Goal: Task Accomplishment & Management: Manage account settings

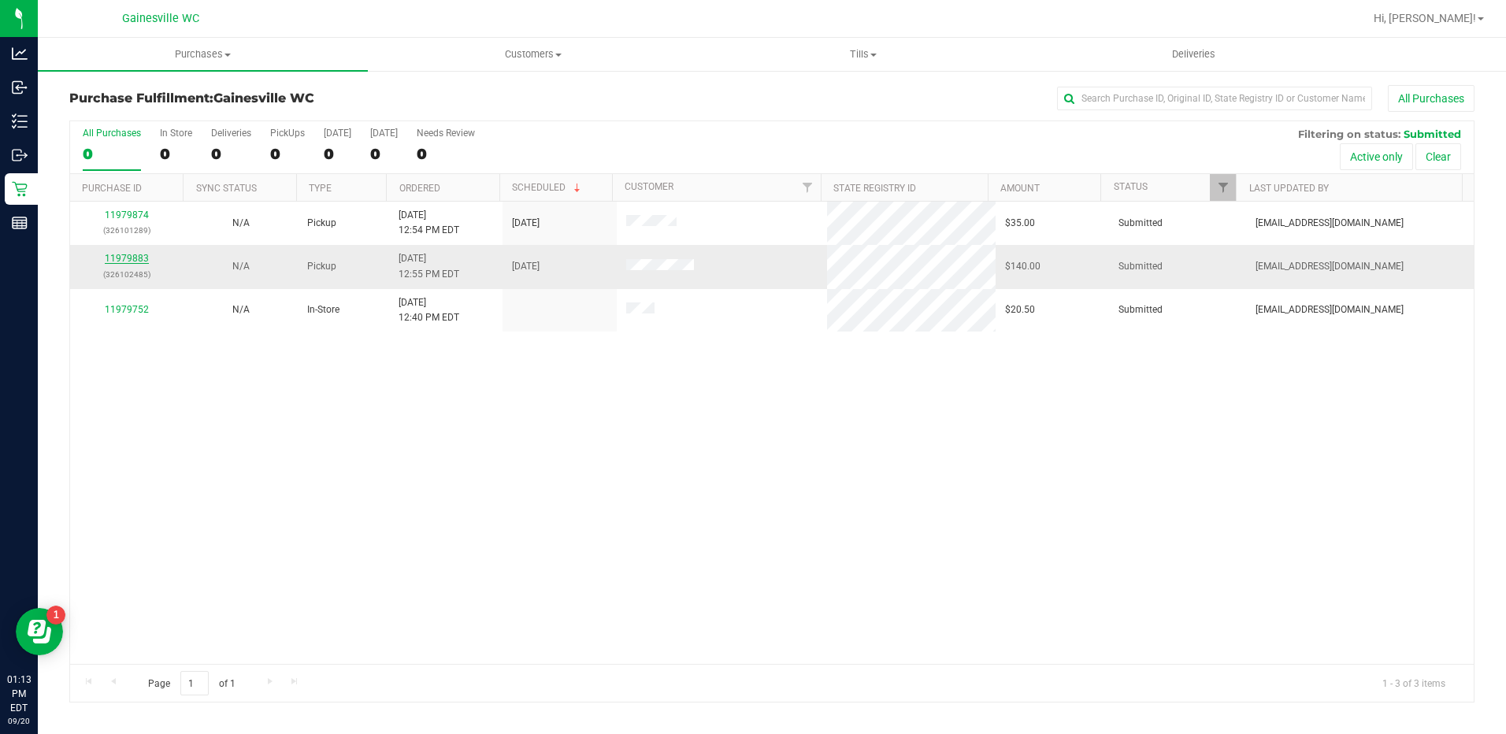
click at [138, 261] on link "11979883" at bounding box center [127, 258] width 44 height 11
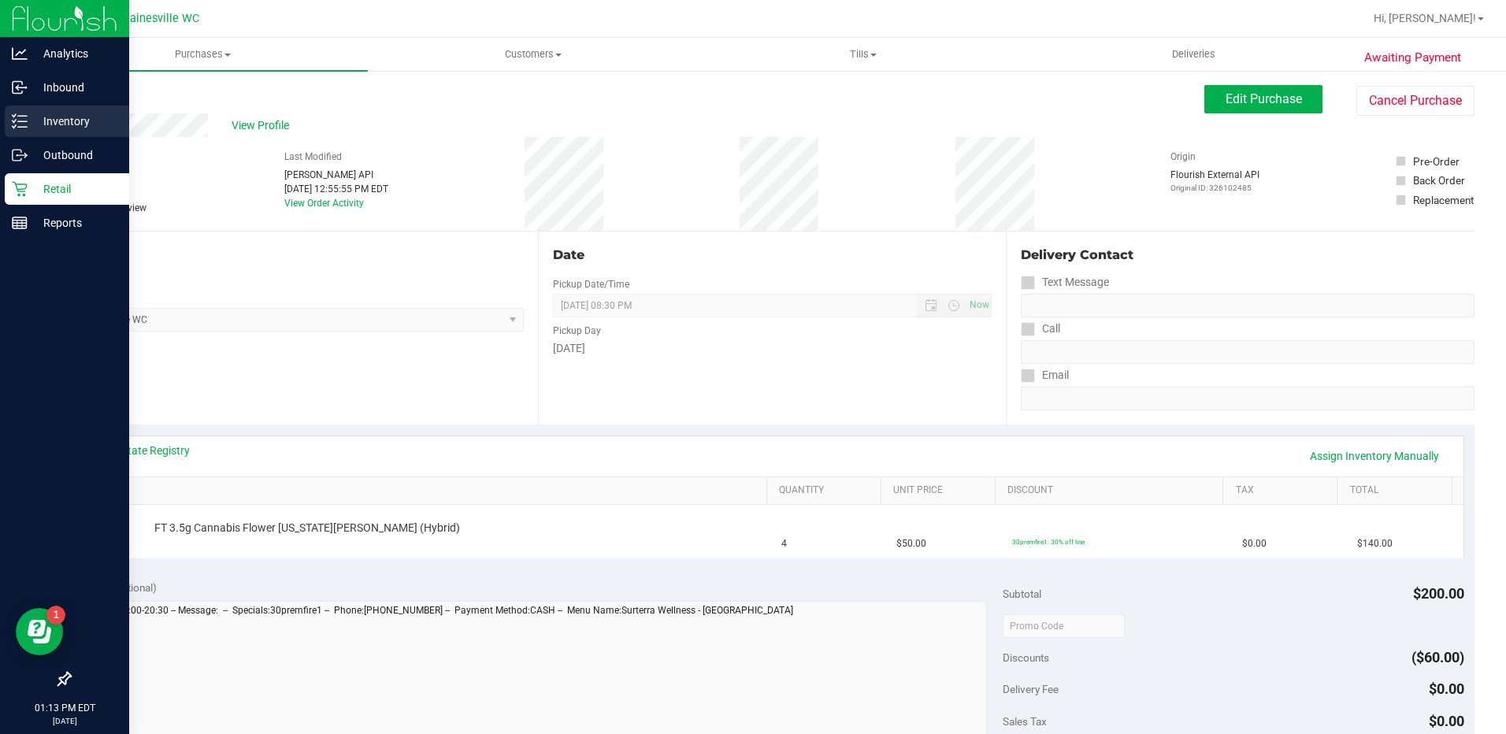
click at [69, 124] on p "Inventory" at bounding box center [75, 121] width 94 height 19
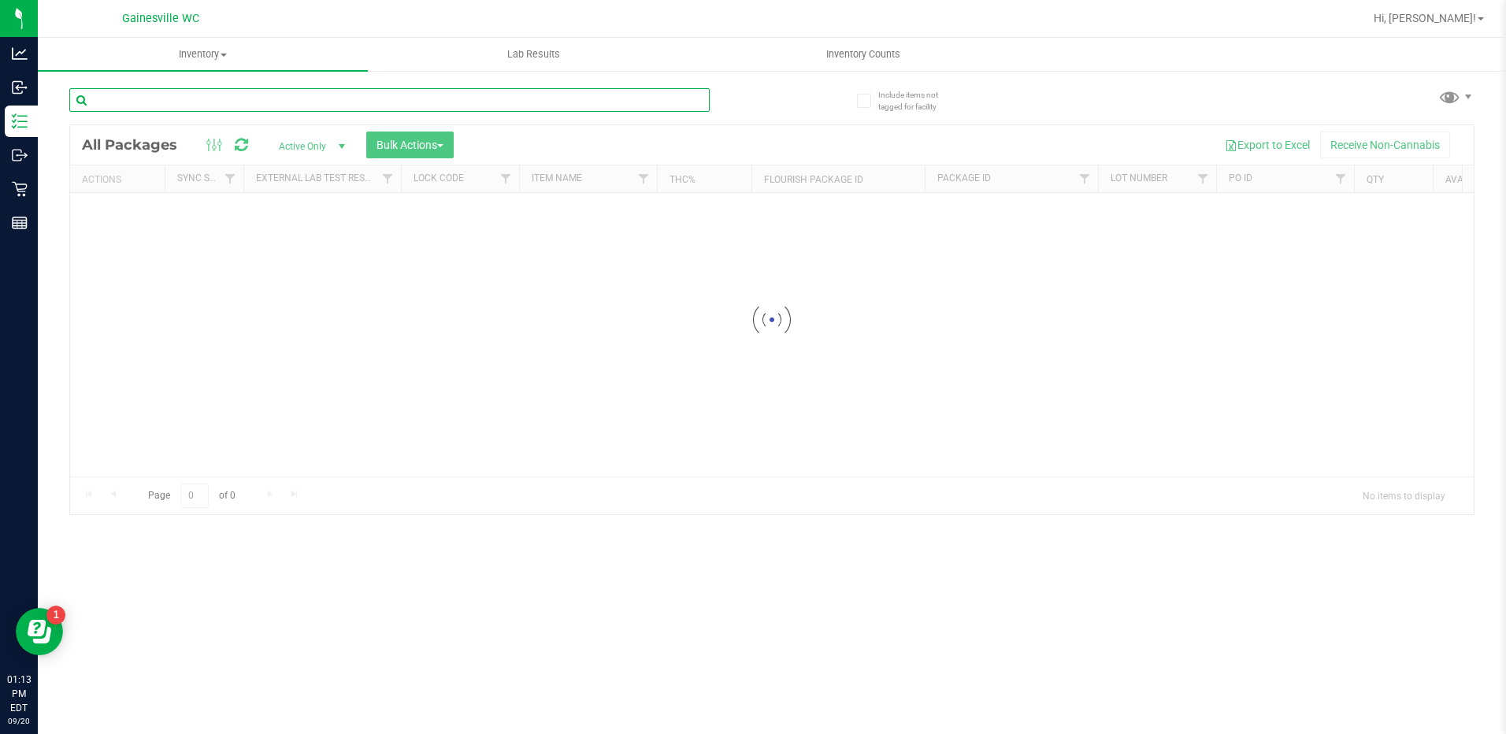
click at [313, 98] on input "text" at bounding box center [389, 100] width 640 height 24
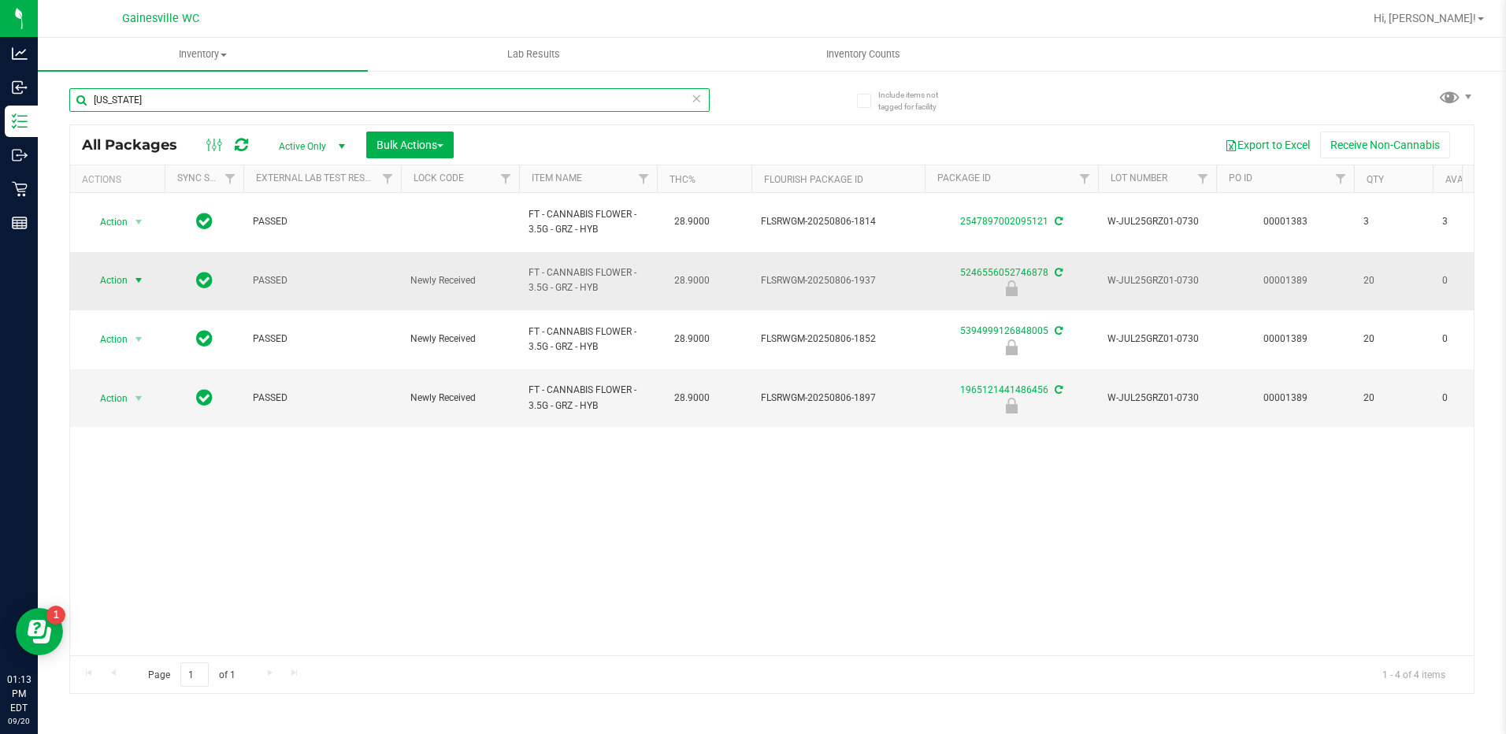
type input "[US_STATE]"
click at [139, 274] on span "select" at bounding box center [138, 280] width 13 height 13
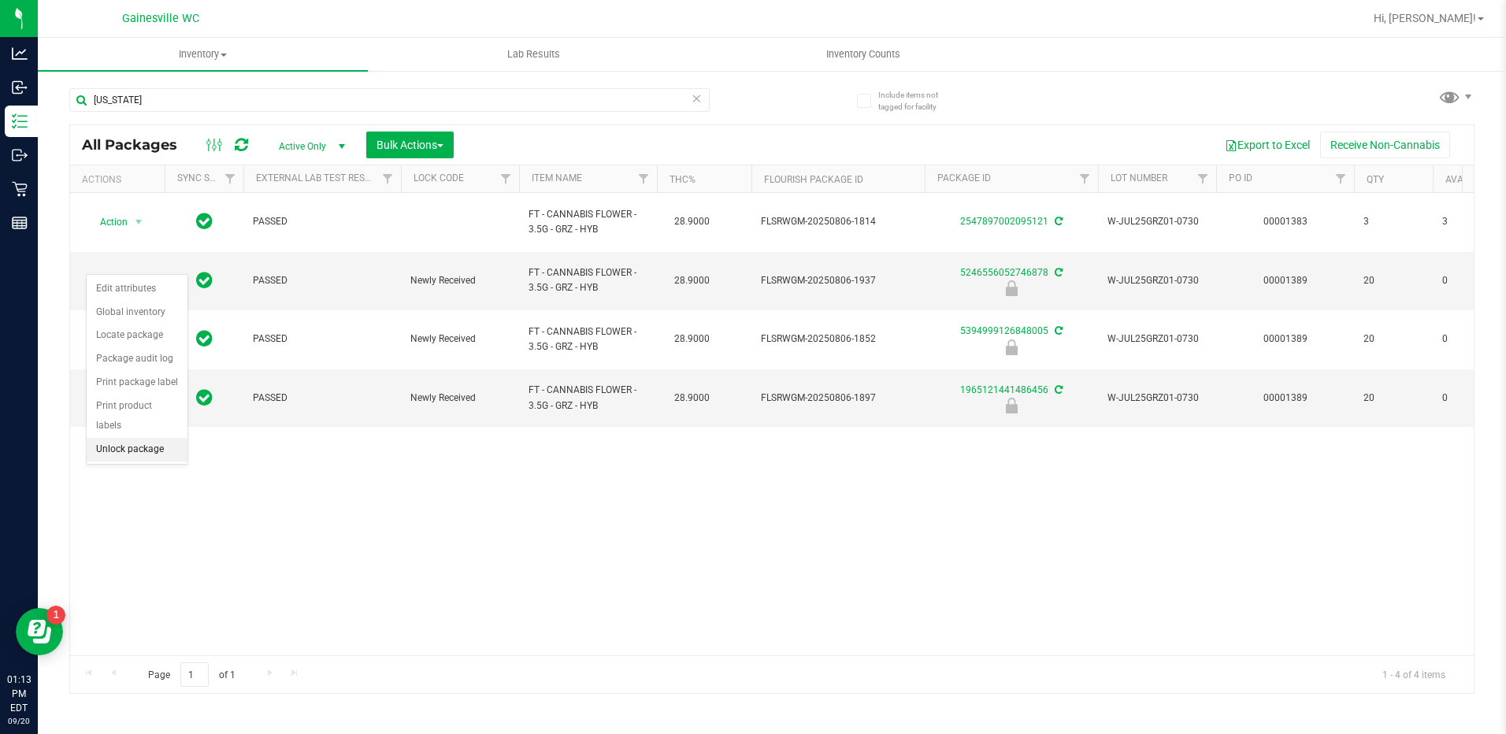
click at [148, 438] on li "Unlock package" at bounding box center [137, 450] width 101 height 24
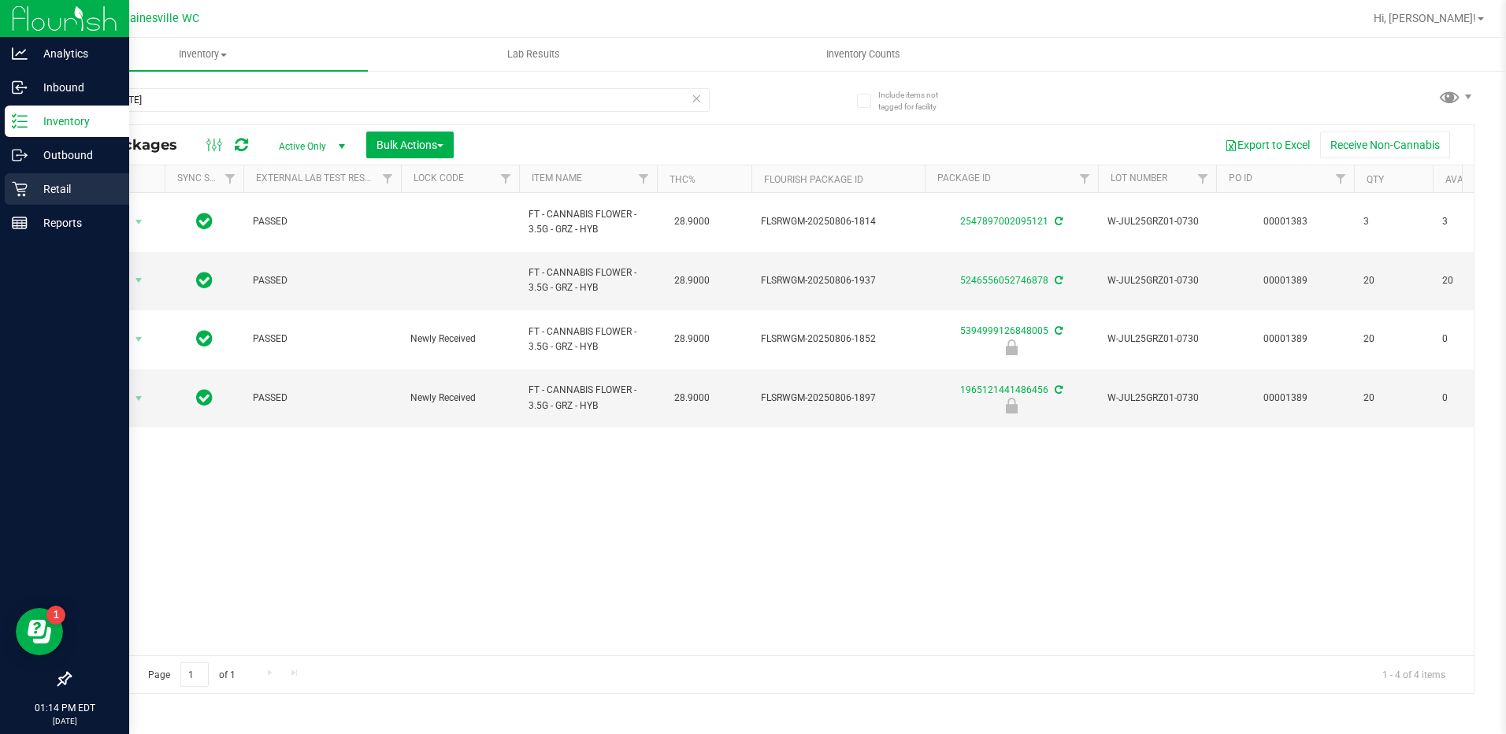
click at [54, 184] on p "Retail" at bounding box center [75, 189] width 94 height 19
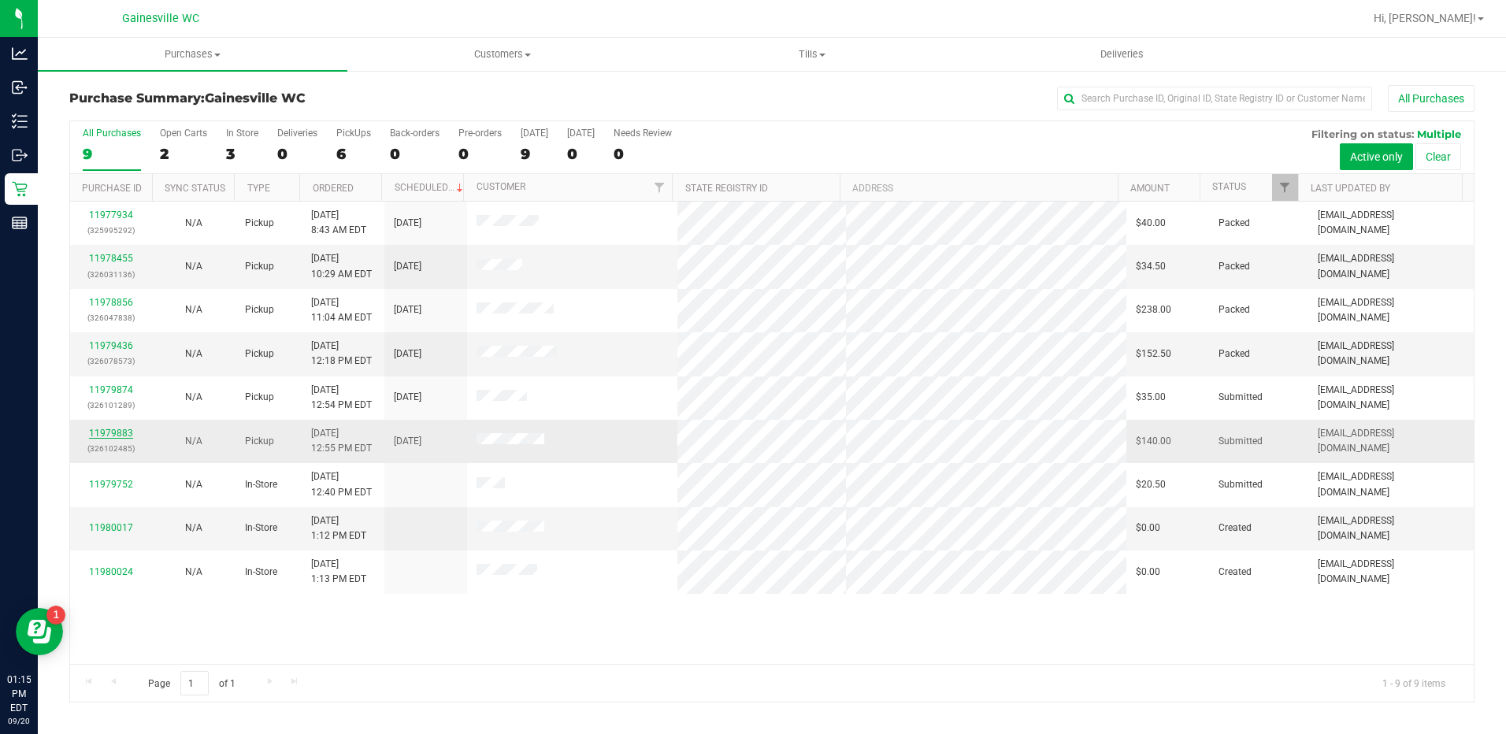
click at [115, 432] on link "11979883" at bounding box center [111, 433] width 44 height 11
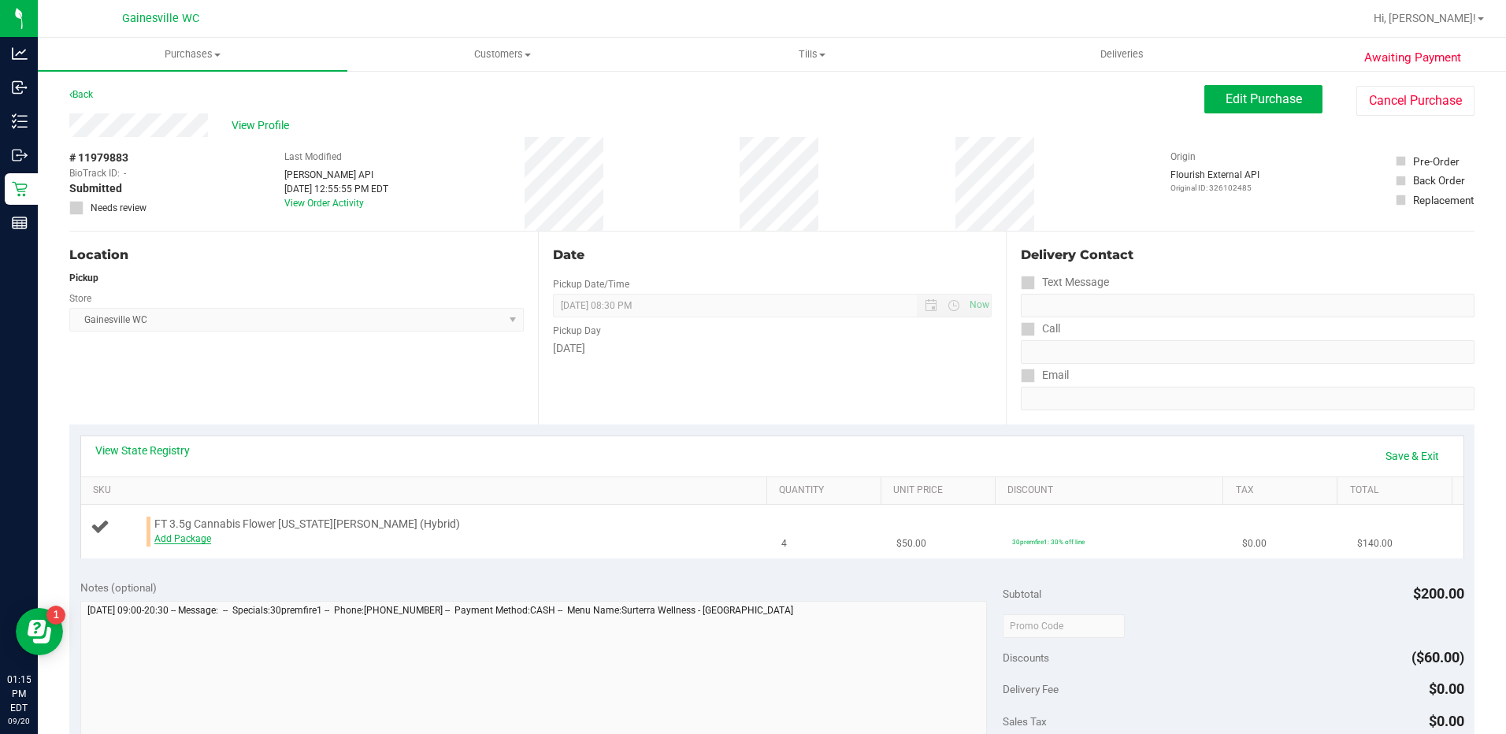
click at [180, 539] on link "Add Package" at bounding box center [182, 538] width 57 height 11
click at [469, 543] on span "select" at bounding box center [479, 543] width 20 height 22
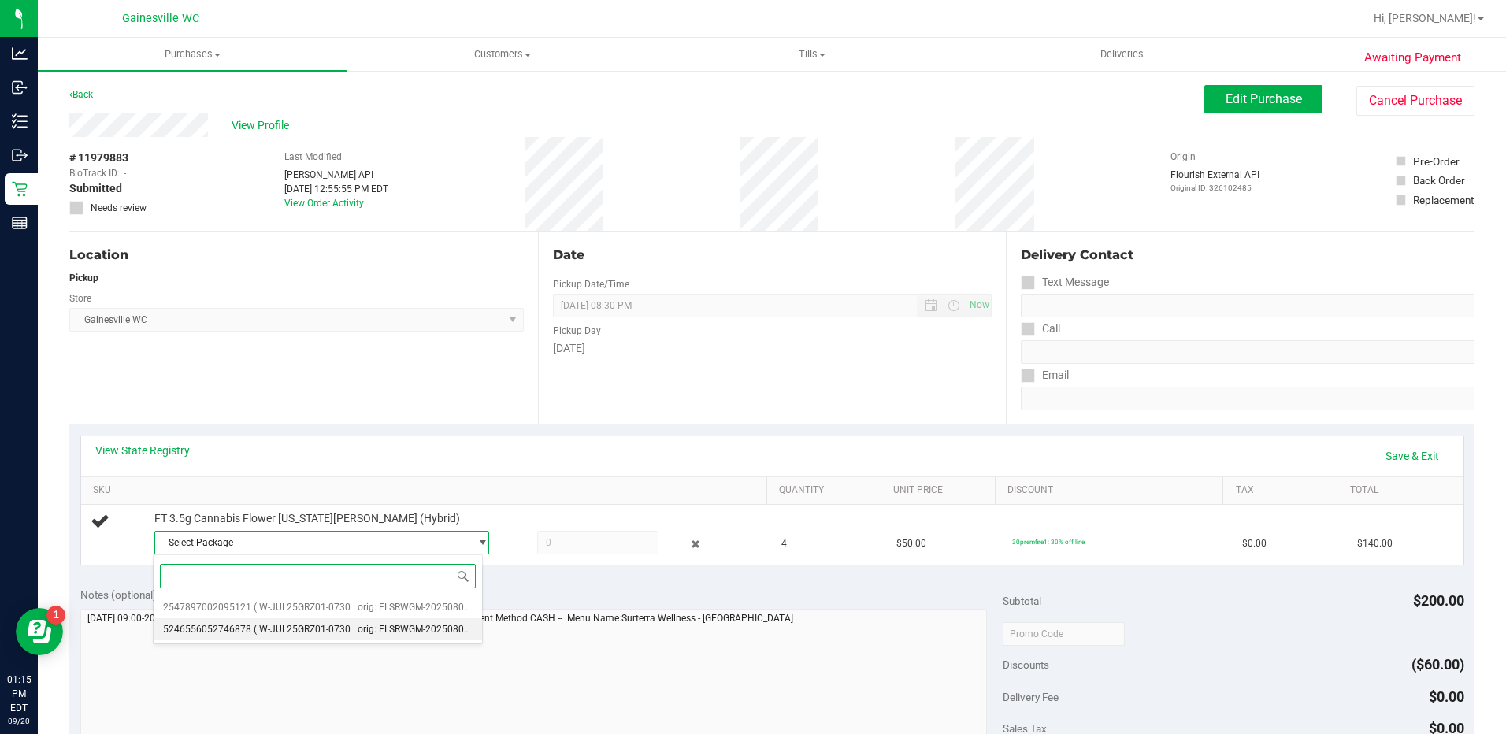
click at [400, 625] on span "( W-JUL25GRZ01-0730 | orig: FLSRWGM-20250806-1937 )" at bounding box center [377, 629] width 246 height 11
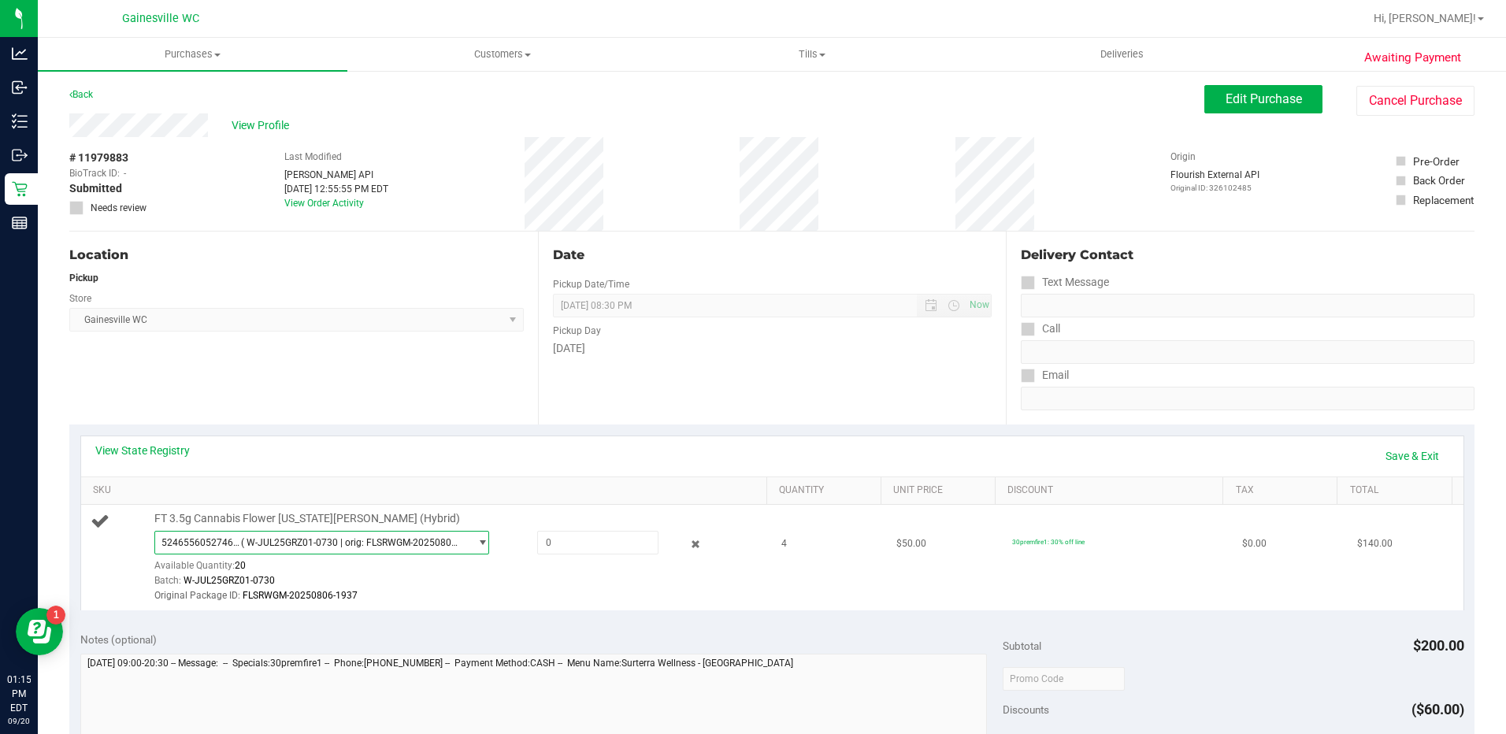
click at [476, 540] on span "select" at bounding box center [482, 542] width 12 height 13
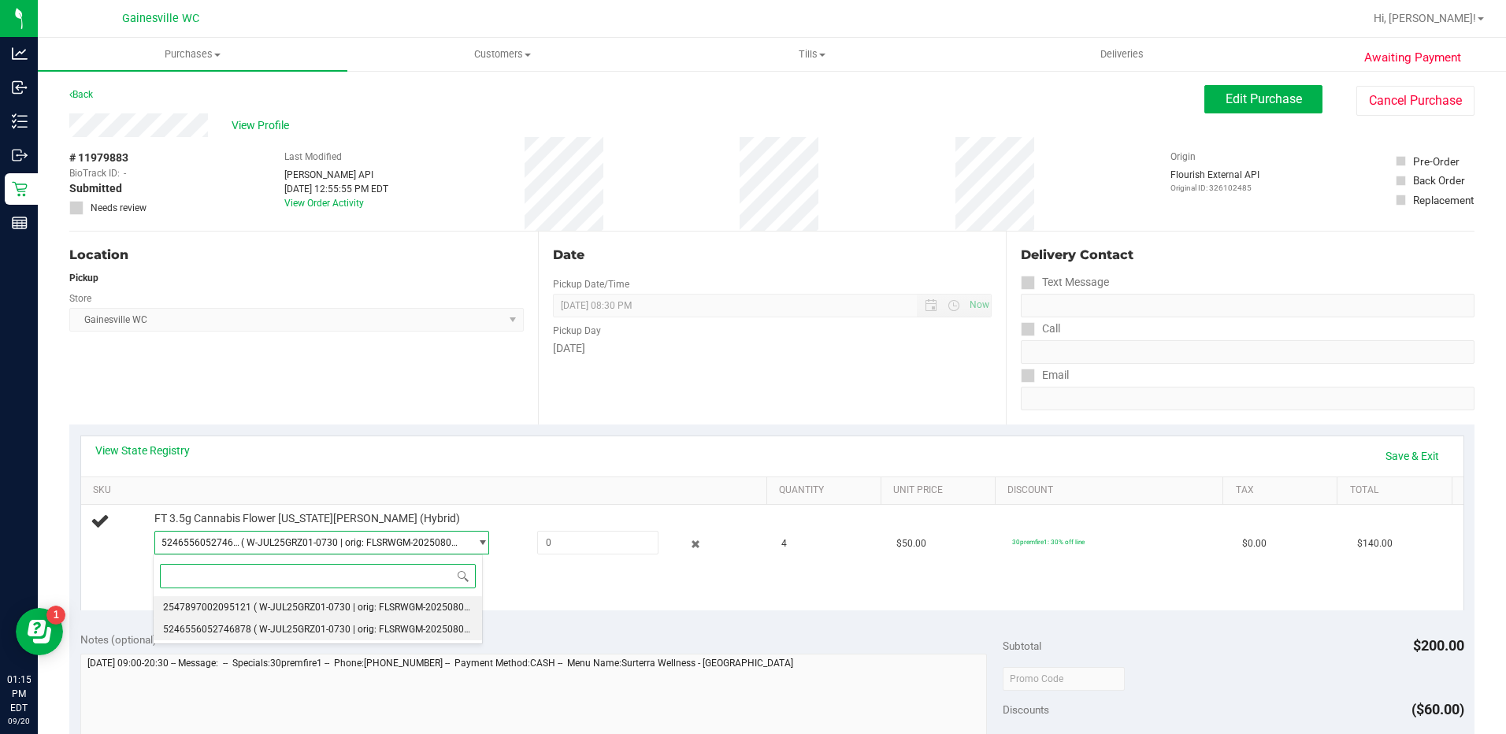
click at [372, 612] on span "( W-JUL25GRZ01-0730 | orig: FLSRWGM-20250806-1814 )" at bounding box center [377, 607] width 246 height 11
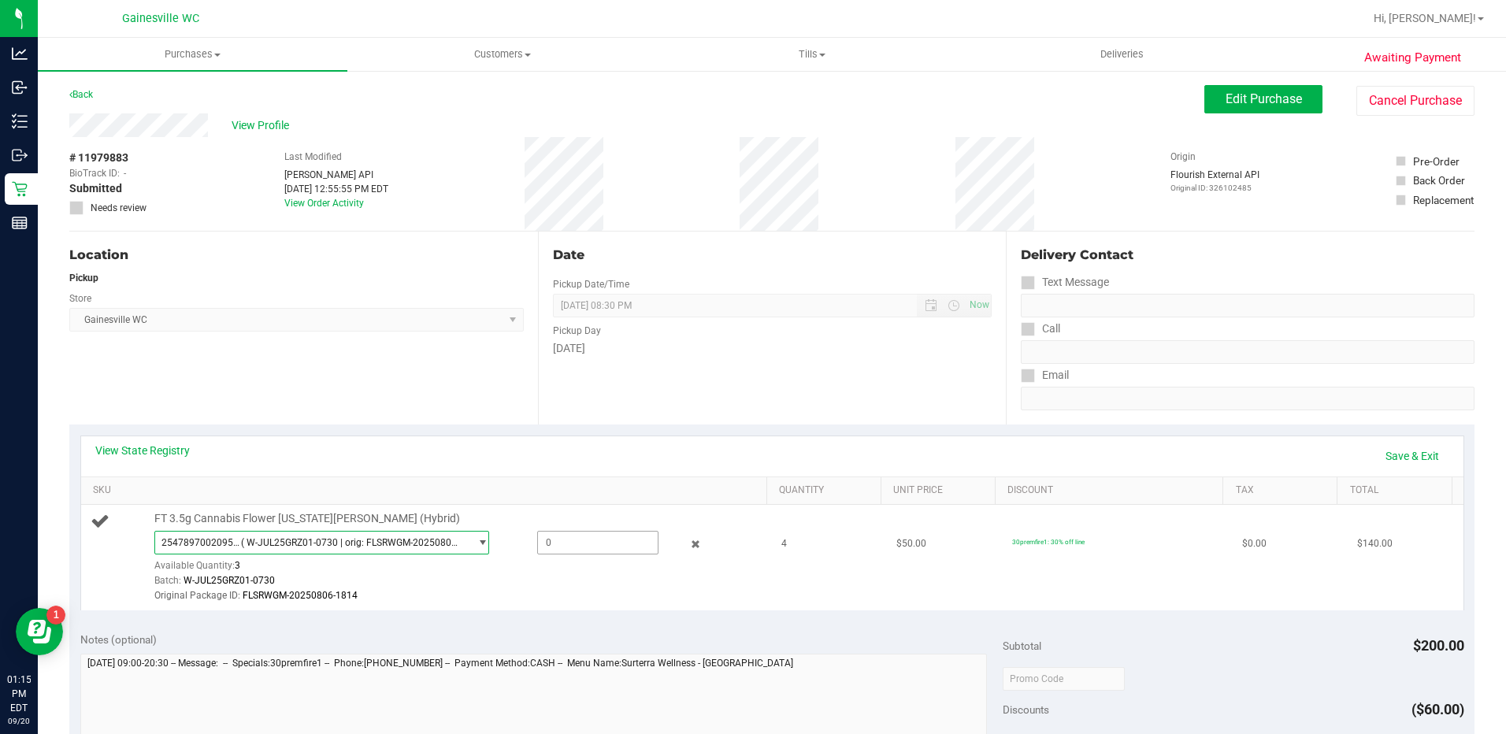
drag, startPoint x: 563, startPoint y: 544, endPoint x: 569, endPoint y: 530, distance: 15.2
click at [563, 543] on span at bounding box center [597, 543] width 121 height 24
type input "3"
type input "3.0000"
click at [441, 575] on div "Batch: W-JUL25GRZ01-0730" at bounding box center [456, 580] width 605 height 15
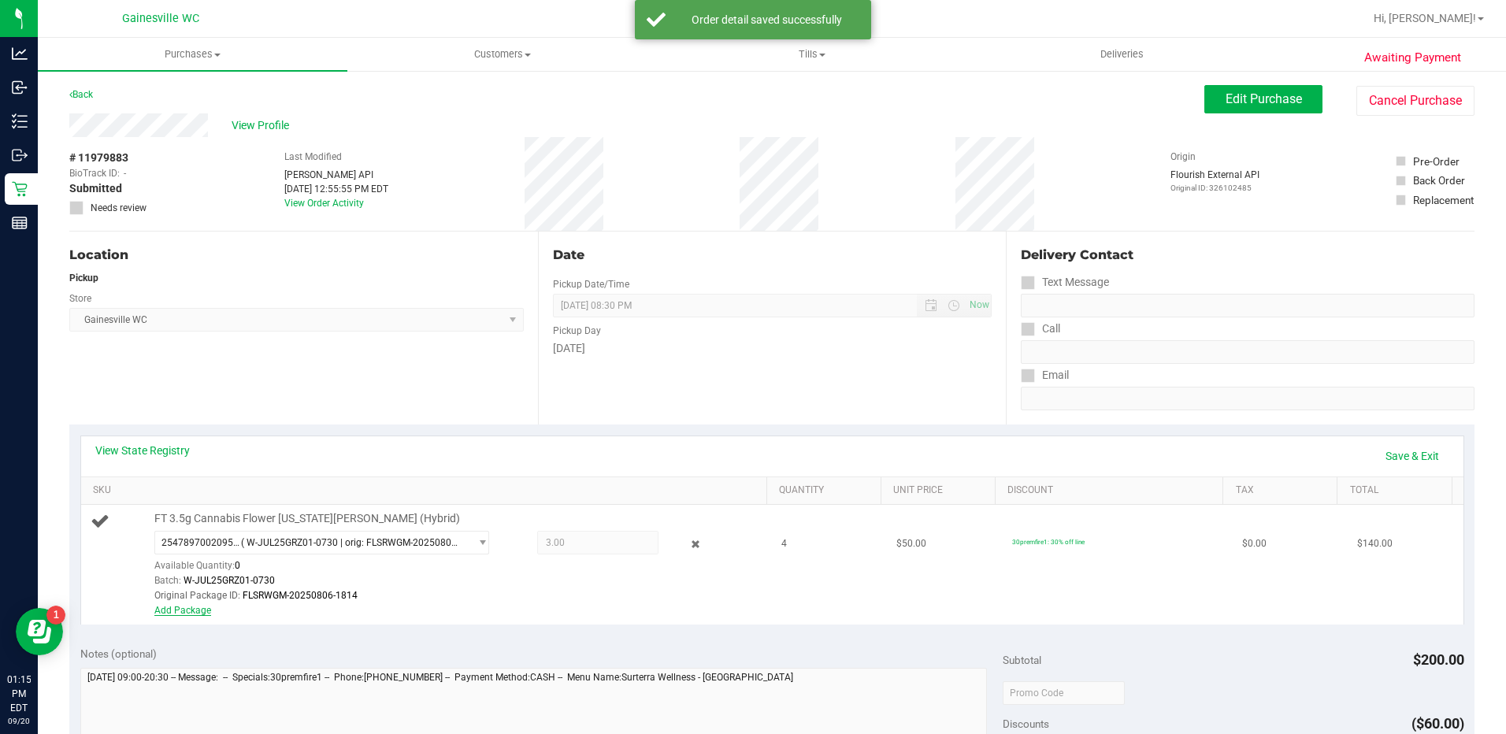
click at [184, 610] on link "Add Package" at bounding box center [182, 610] width 57 height 11
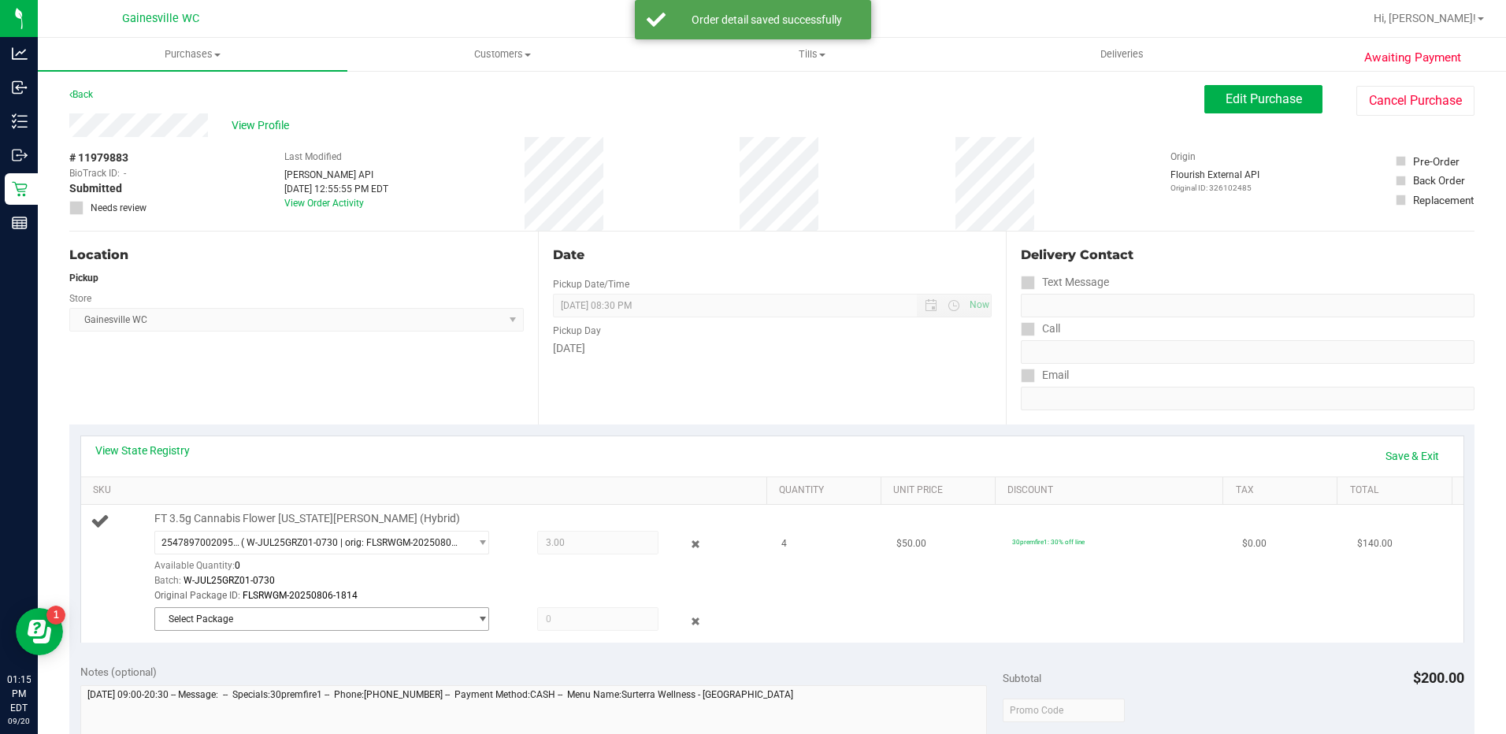
click at [444, 610] on span "Select Package" at bounding box center [312, 619] width 314 height 22
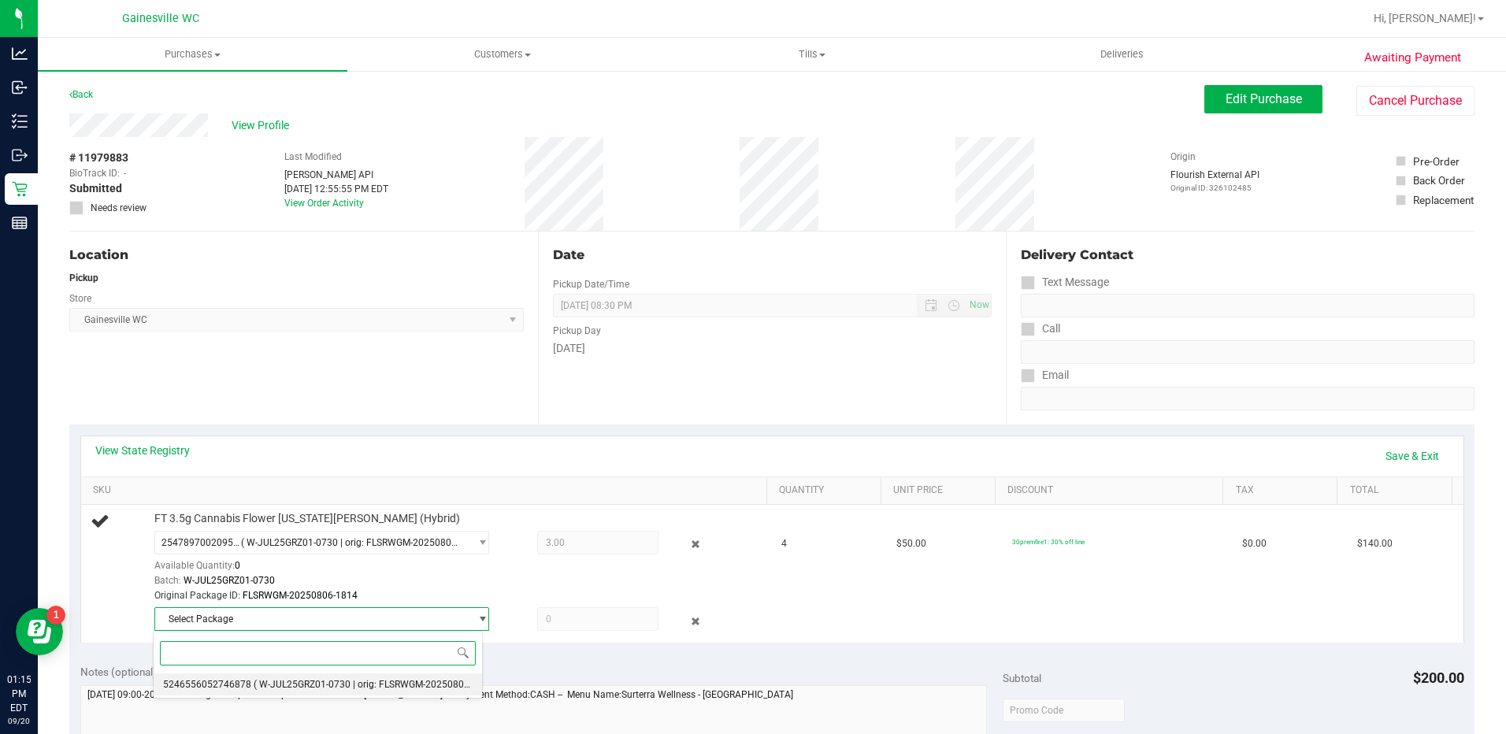
click at [380, 689] on span "( W-JUL25GRZ01-0730 | orig: FLSRWGM-20250806-1937 )" at bounding box center [377, 684] width 246 height 11
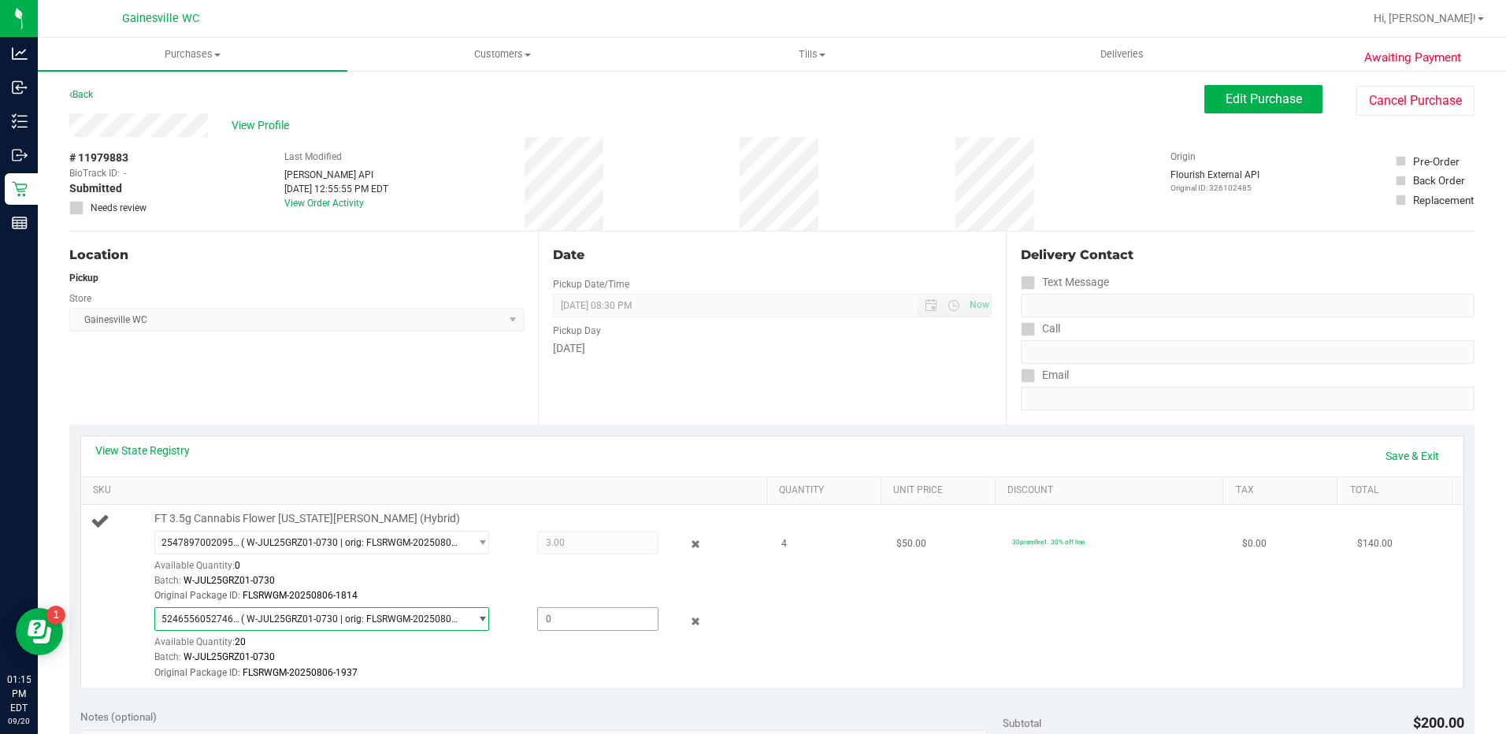
click at [564, 621] on span at bounding box center [597, 619] width 121 height 24
type input "1"
type input "1.0000"
click at [887, 623] on td "$50.00" at bounding box center [944, 596] width 115 height 182
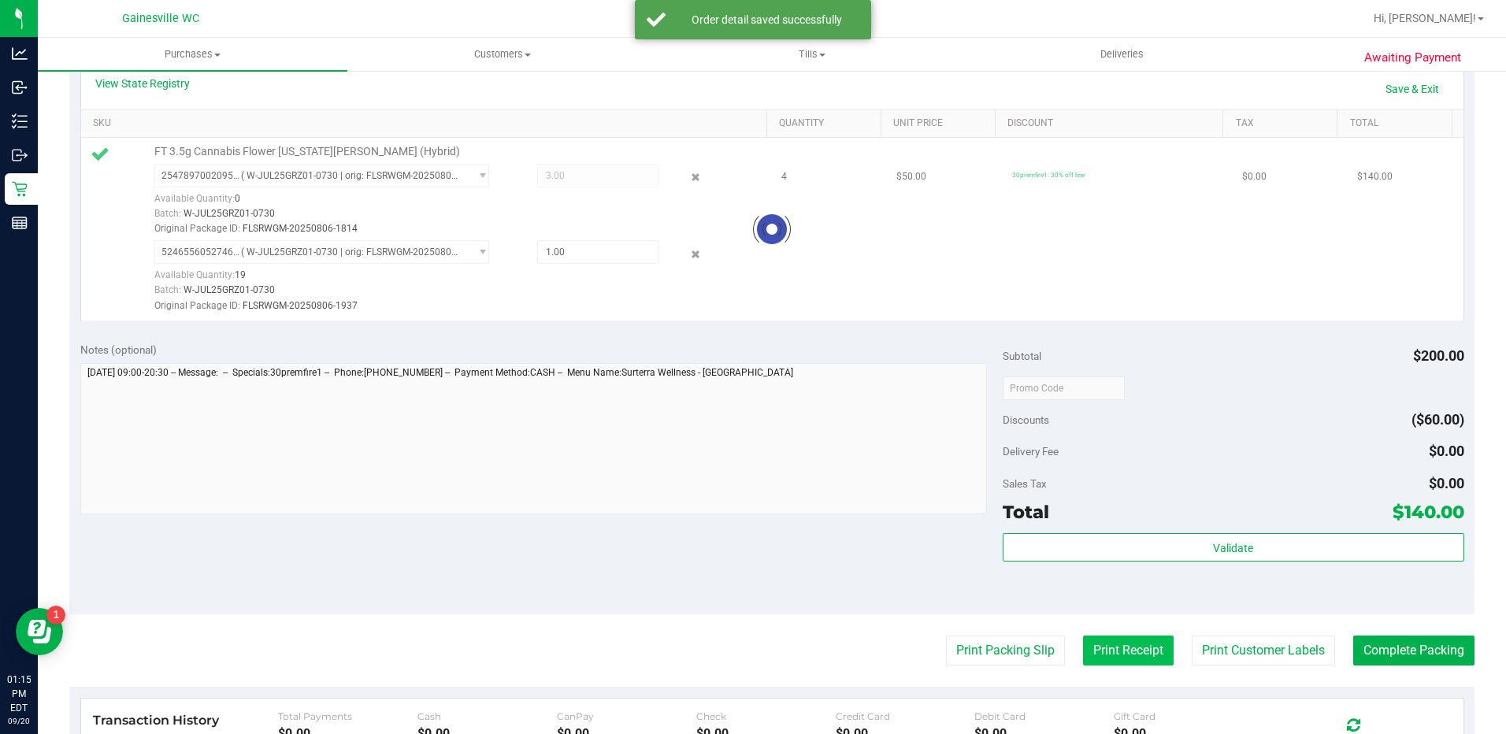
scroll to position [551, 0]
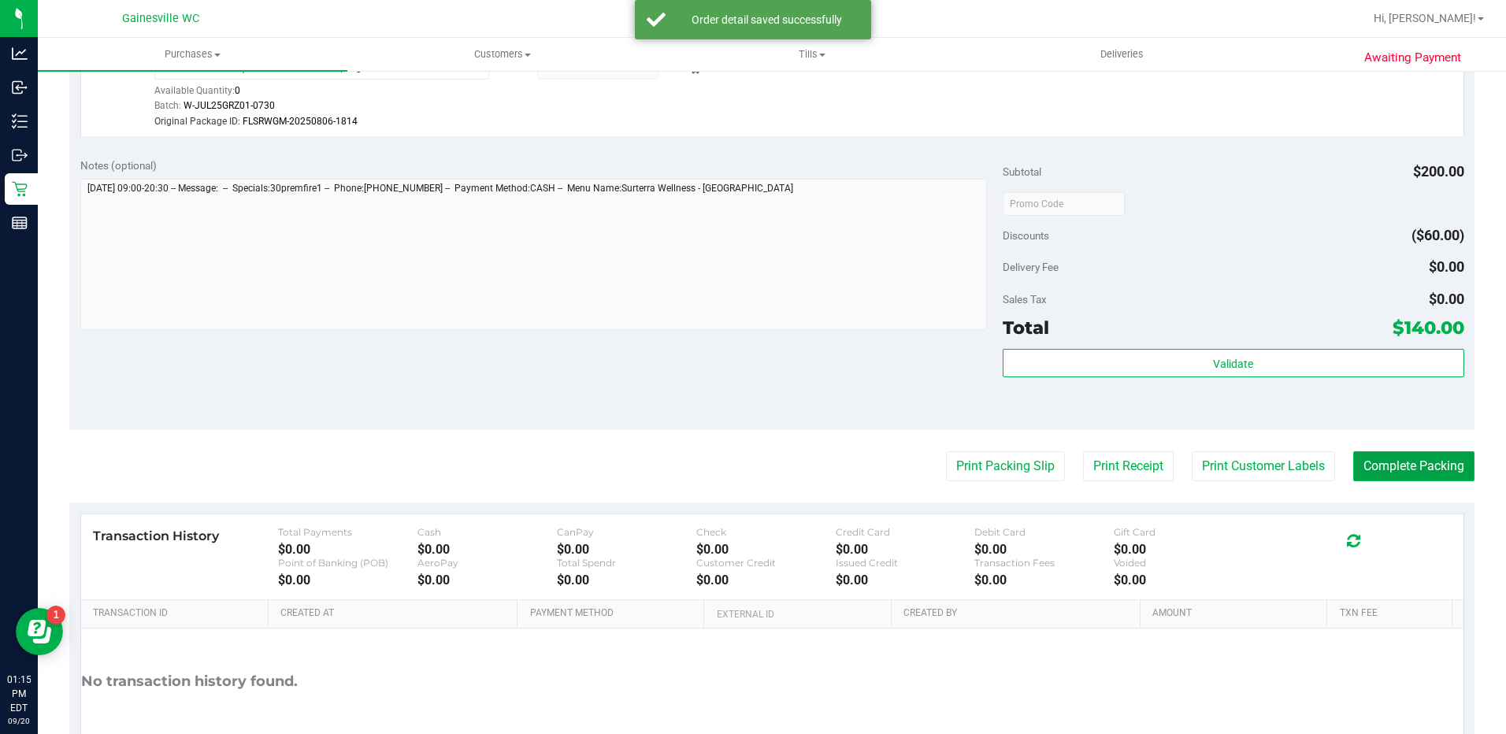
click at [1402, 476] on button "Complete Packing" at bounding box center [1413, 466] width 121 height 30
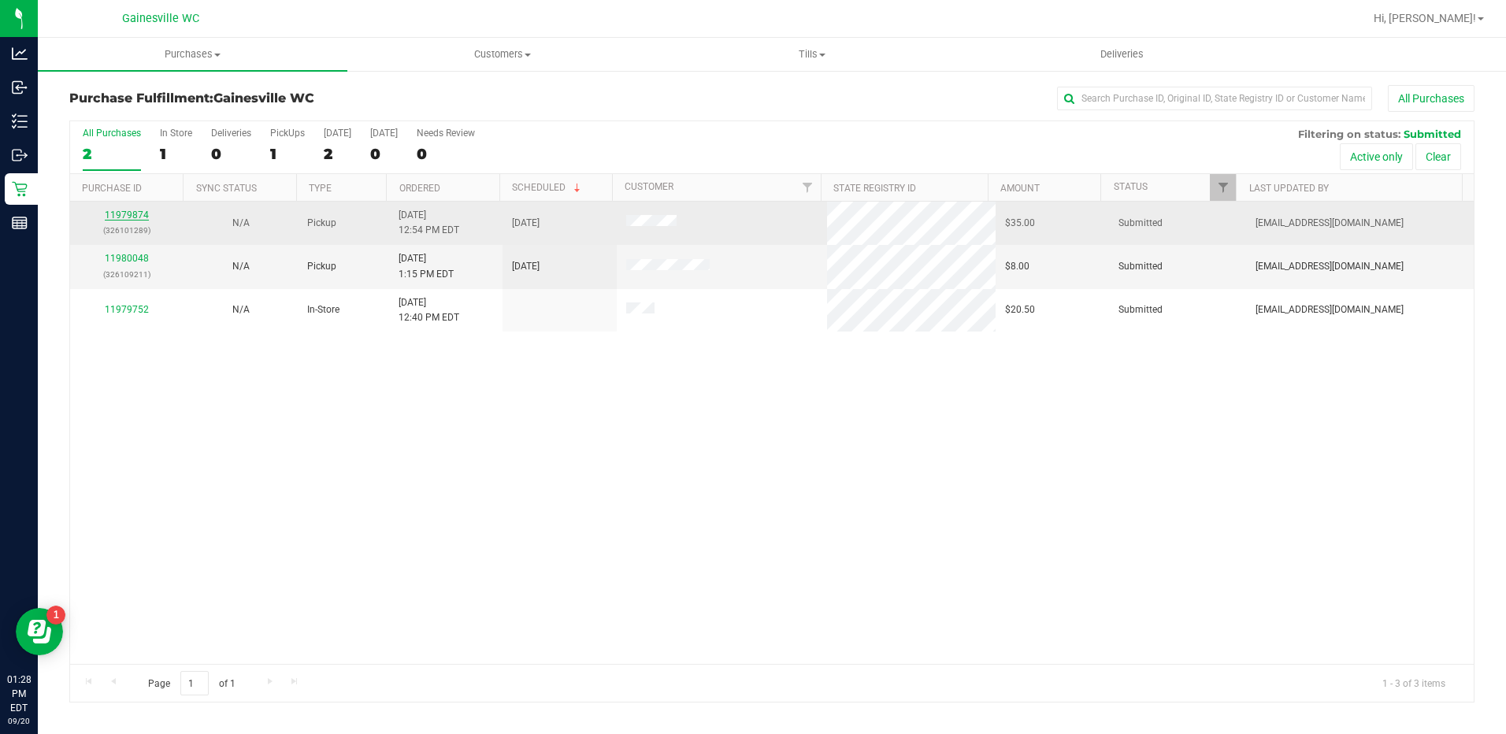
click at [113, 213] on link "11979874" at bounding box center [127, 214] width 44 height 11
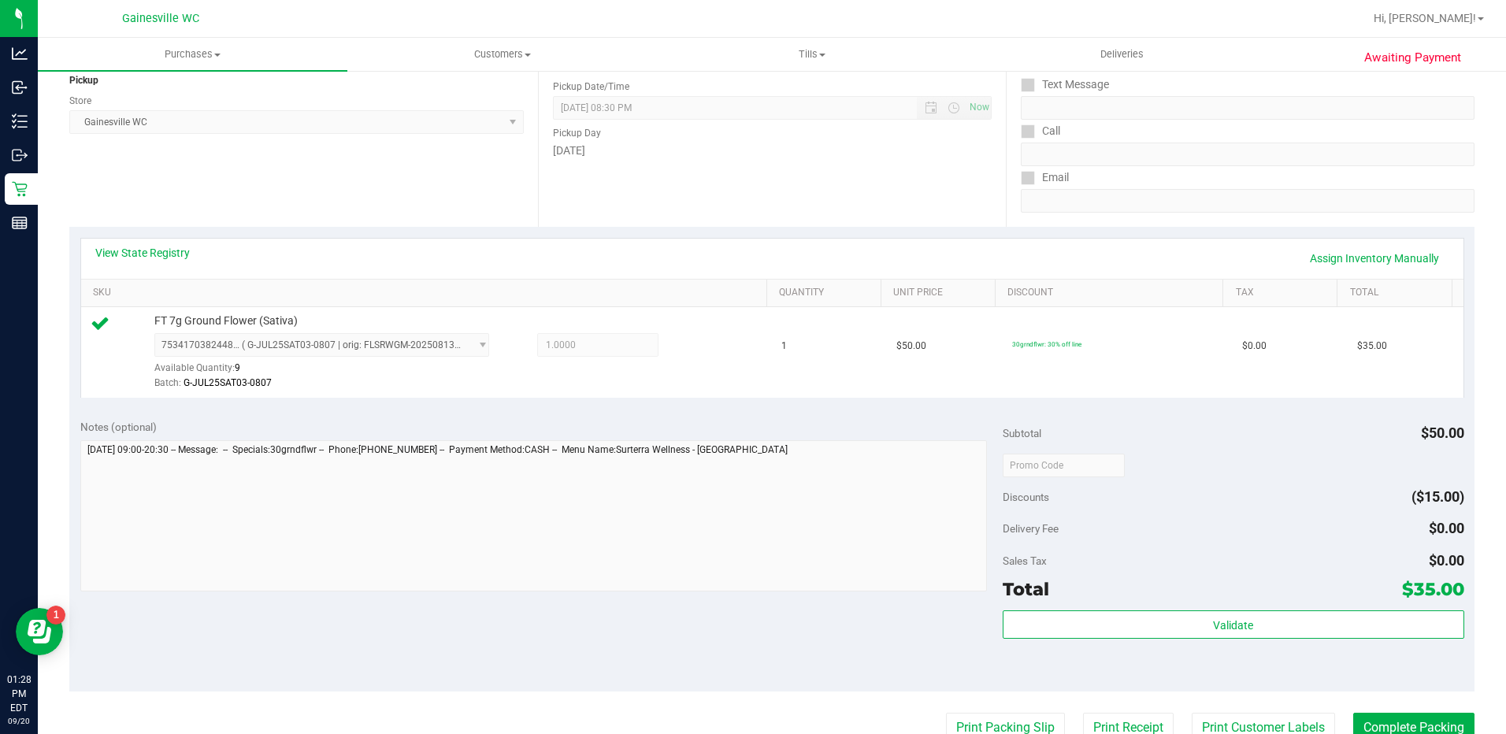
scroll to position [472, 0]
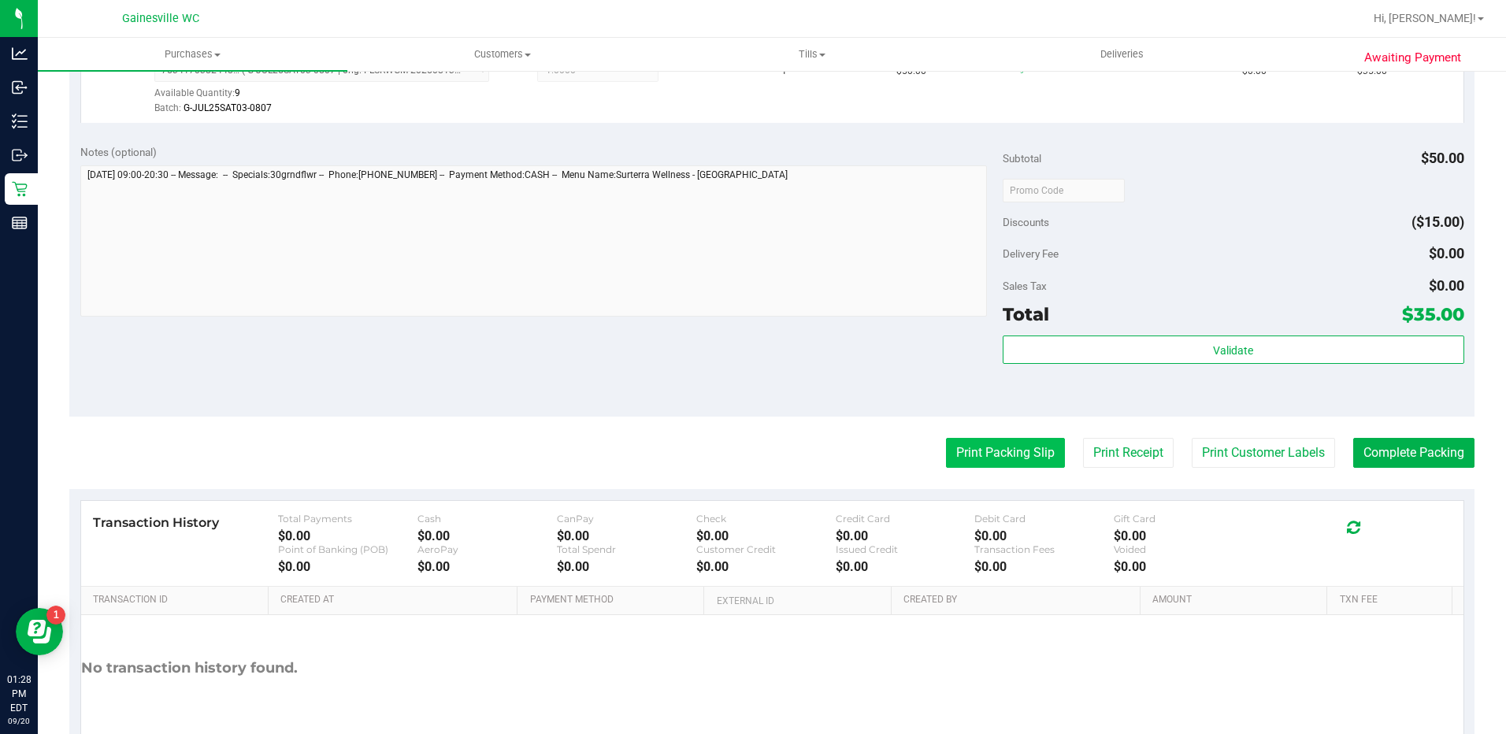
click at [996, 450] on button "Print Packing Slip" at bounding box center [1005, 453] width 119 height 30
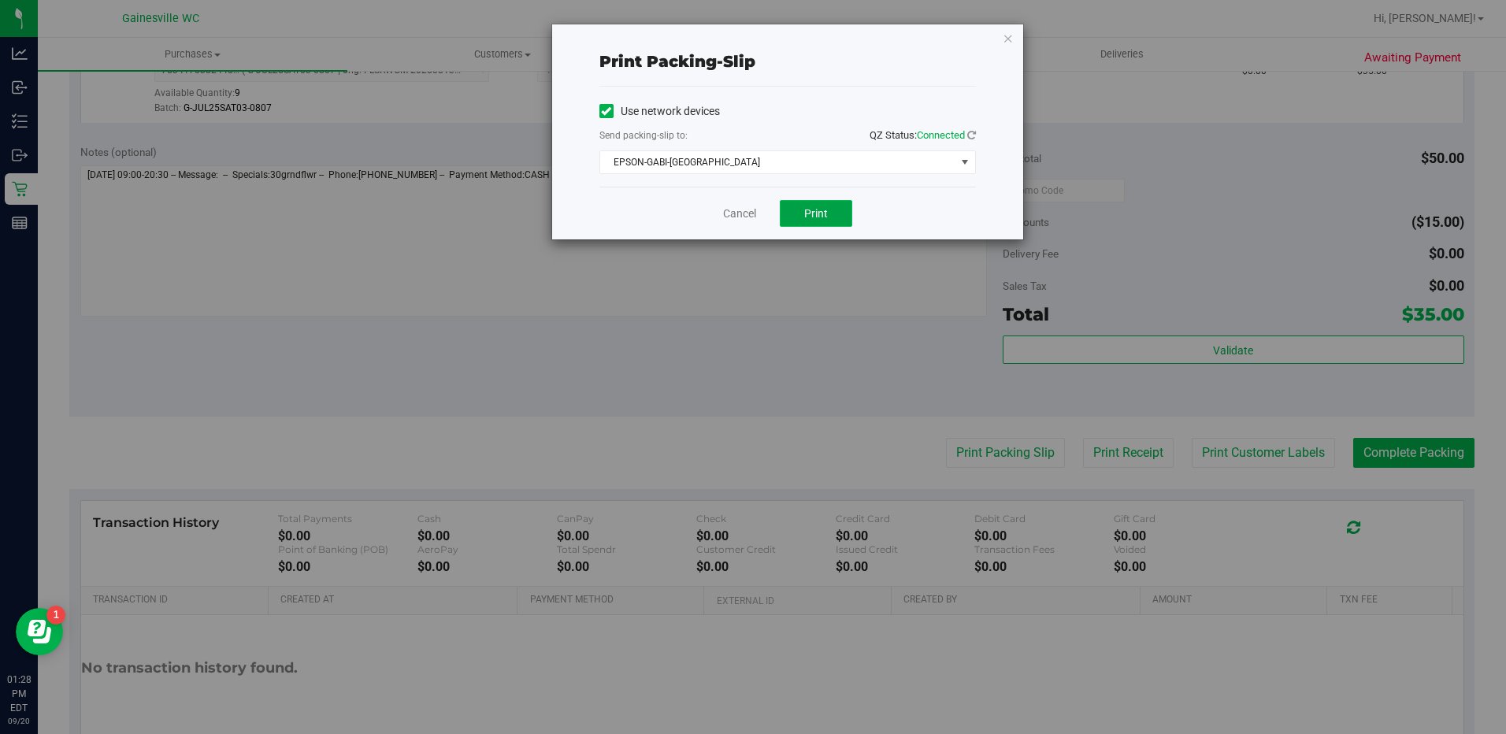
click at [829, 213] on button "Print" at bounding box center [816, 213] width 72 height 27
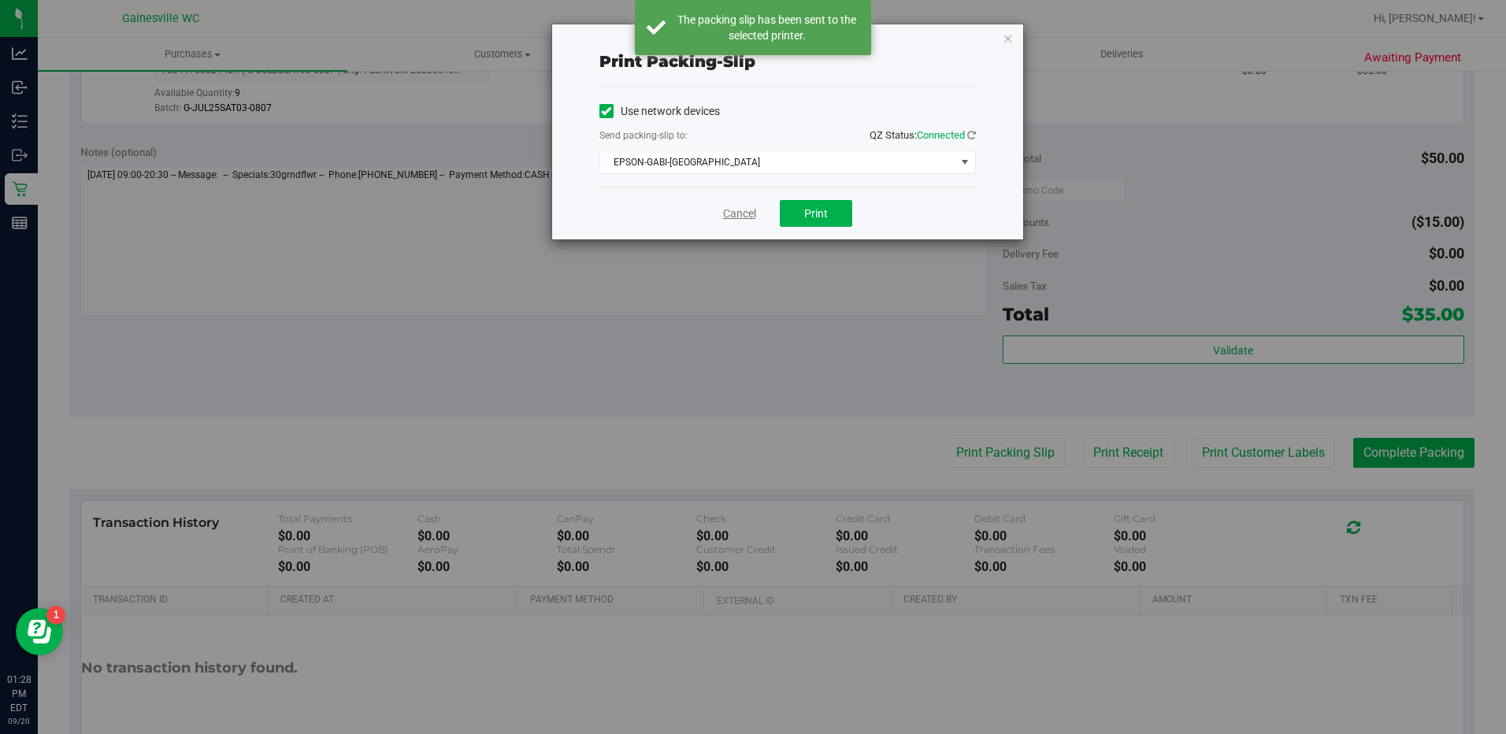
click at [729, 213] on link "Cancel" at bounding box center [739, 214] width 33 height 17
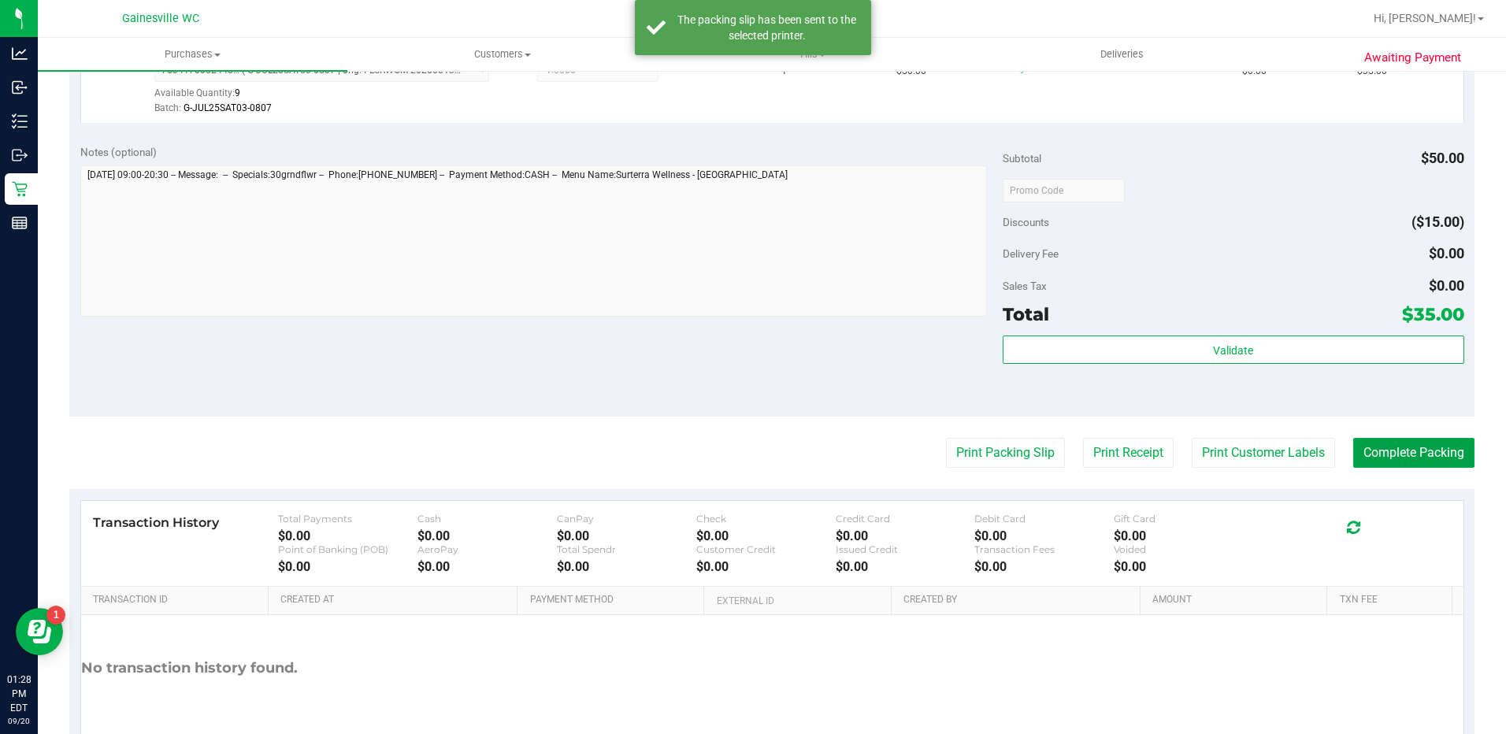
drag, startPoint x: 1381, startPoint y: 442, endPoint x: 1395, endPoint y: 428, distance: 20.0
click at [1383, 439] on button "Complete Packing" at bounding box center [1413, 453] width 121 height 30
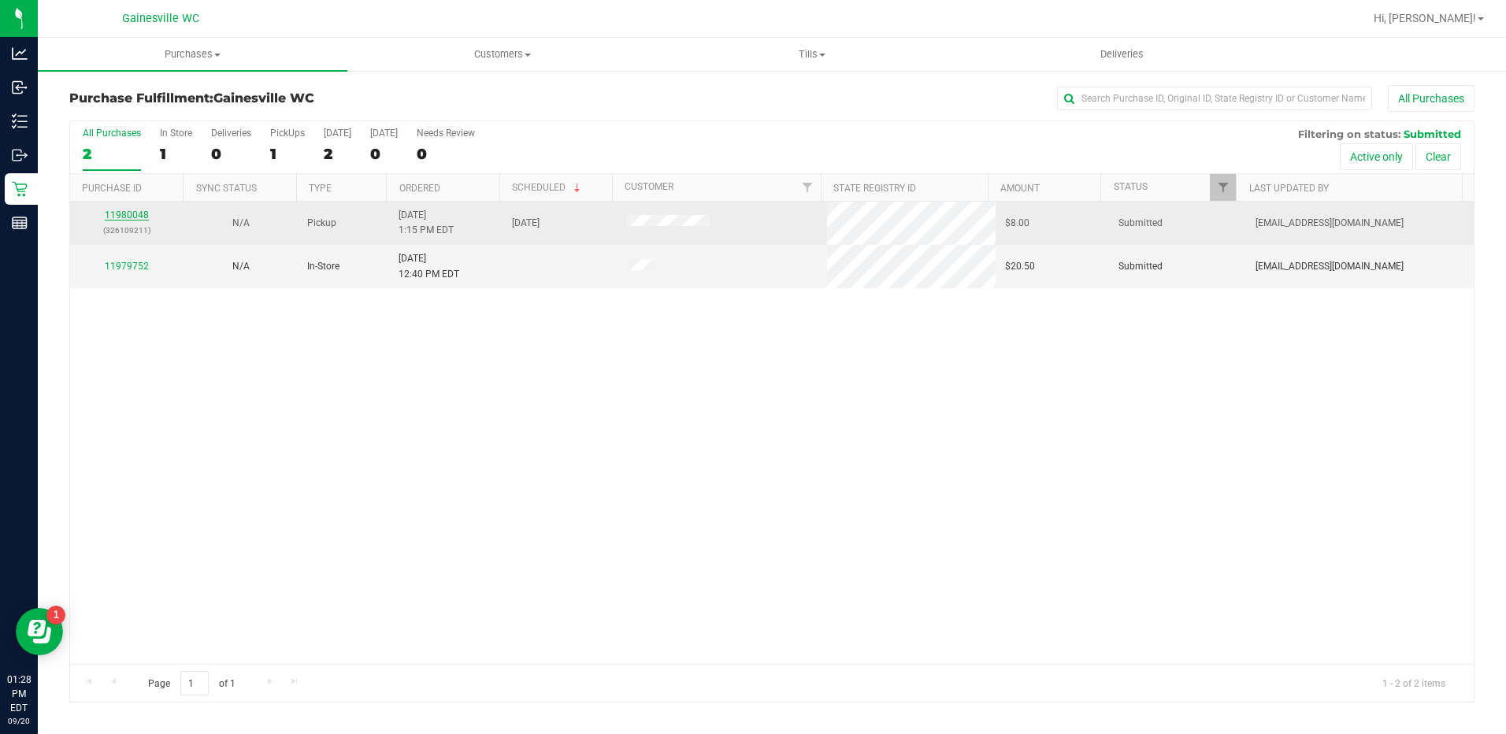
click at [120, 213] on link "11980048" at bounding box center [127, 214] width 44 height 11
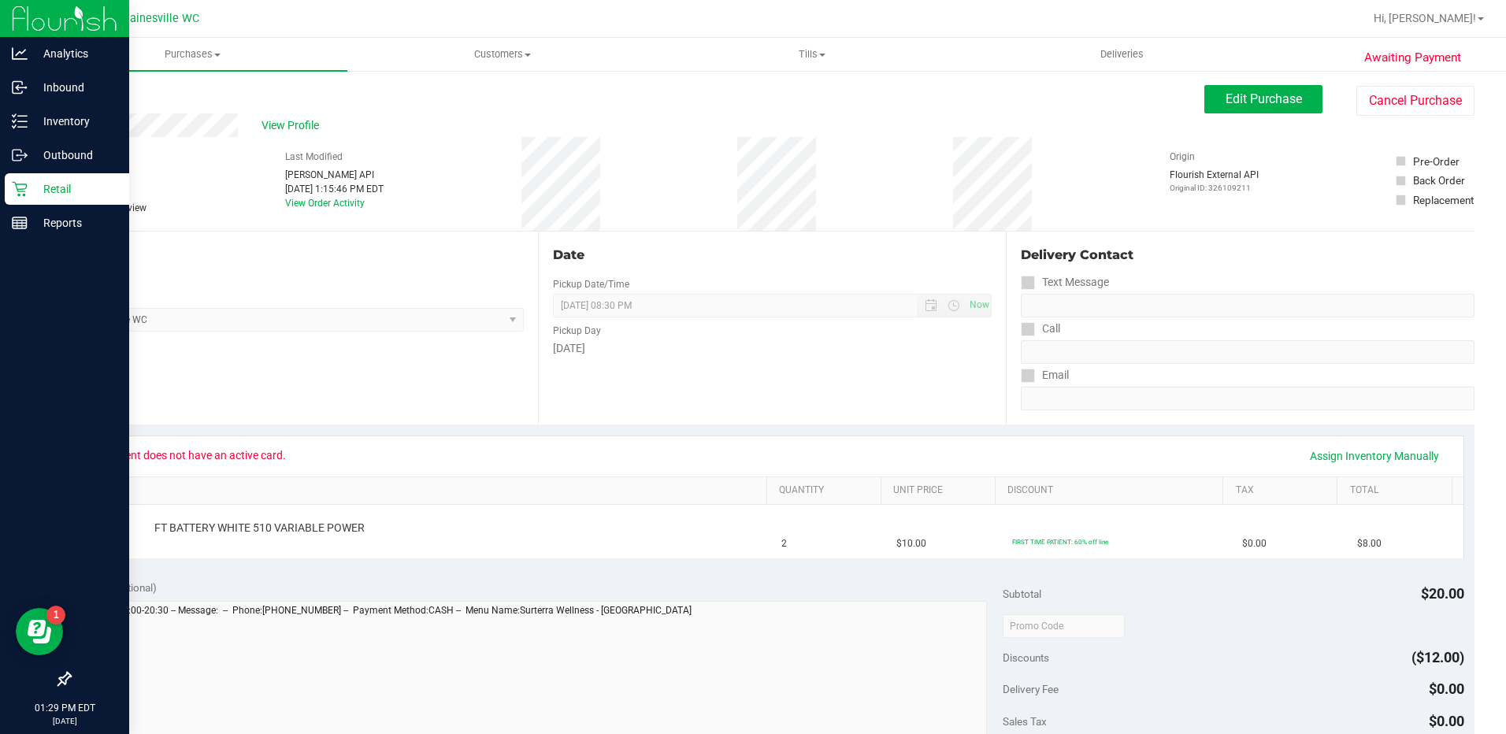
click at [39, 184] on p "Retail" at bounding box center [75, 189] width 94 height 19
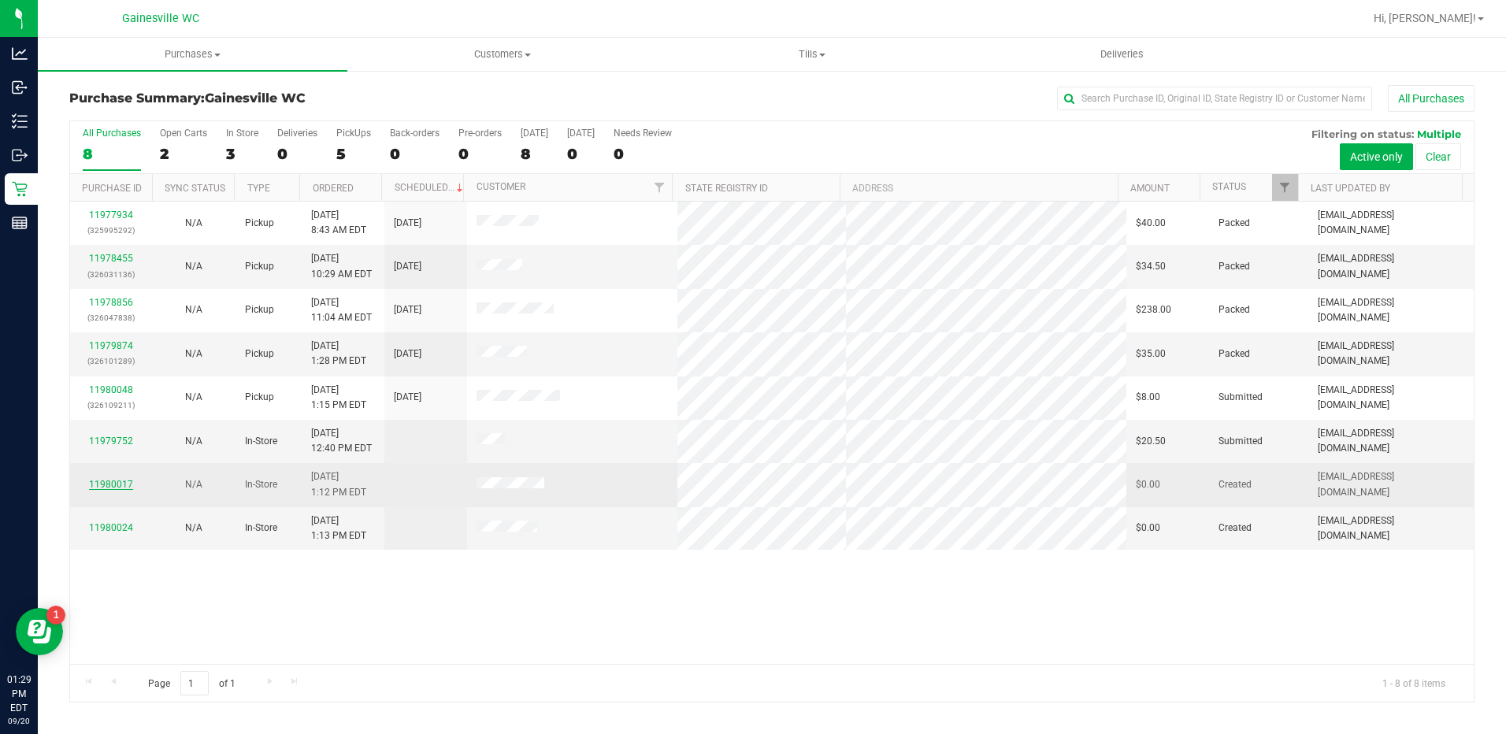
click at [113, 483] on link "11980017" at bounding box center [111, 484] width 44 height 11
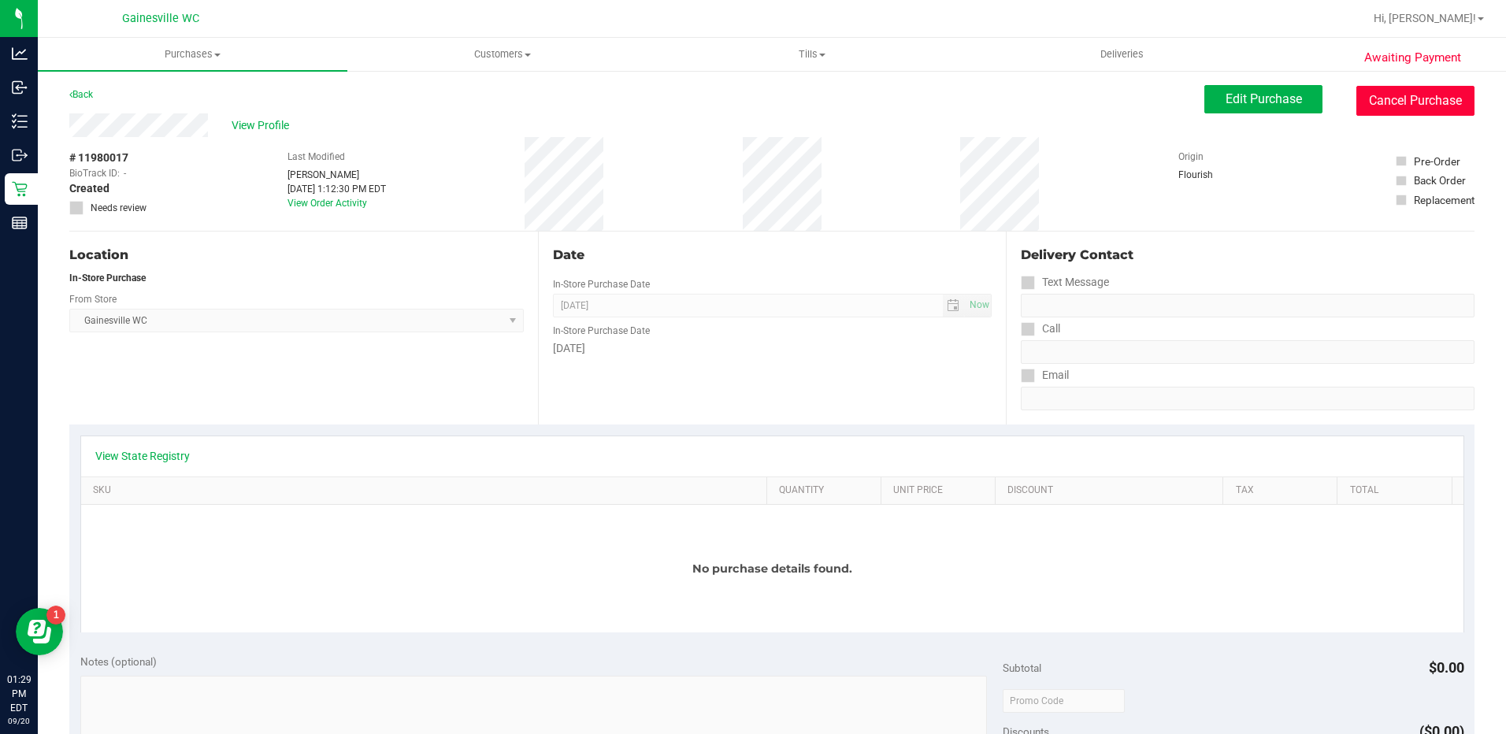
click at [1428, 106] on button "Cancel Purchase" at bounding box center [1415, 101] width 118 height 30
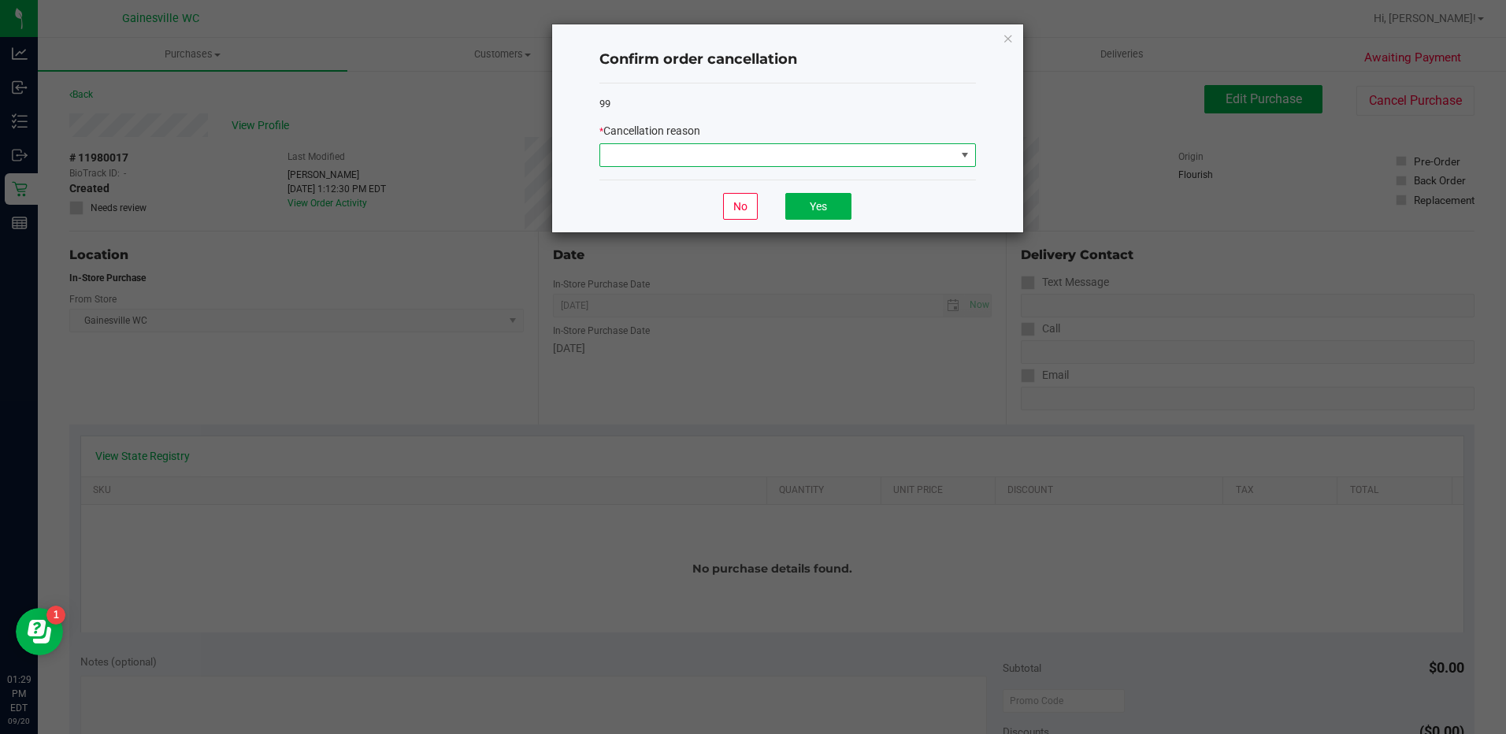
click at [899, 161] on span at bounding box center [777, 155] width 355 height 22
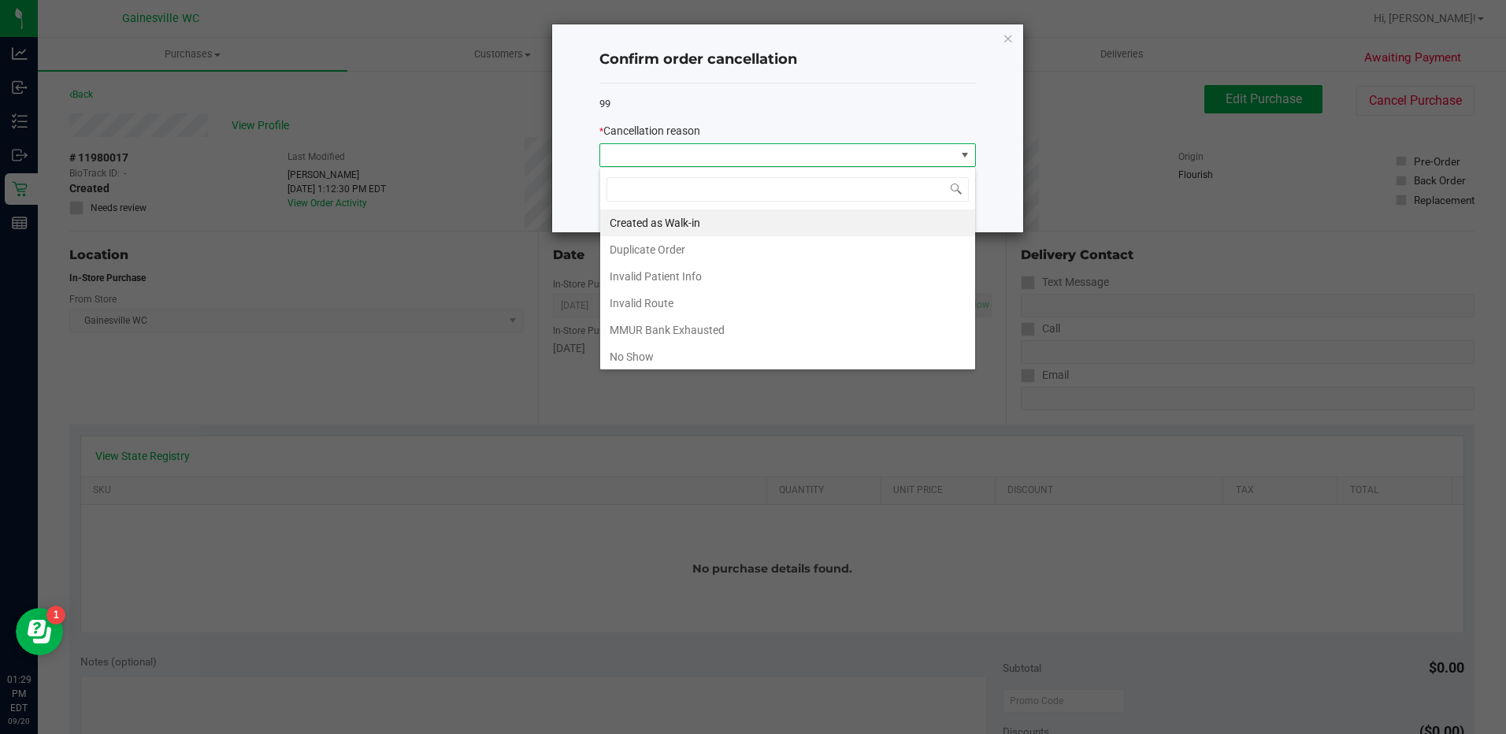
scroll to position [24, 376]
click at [647, 223] on li "Created as Walk-in" at bounding box center [787, 222] width 375 height 27
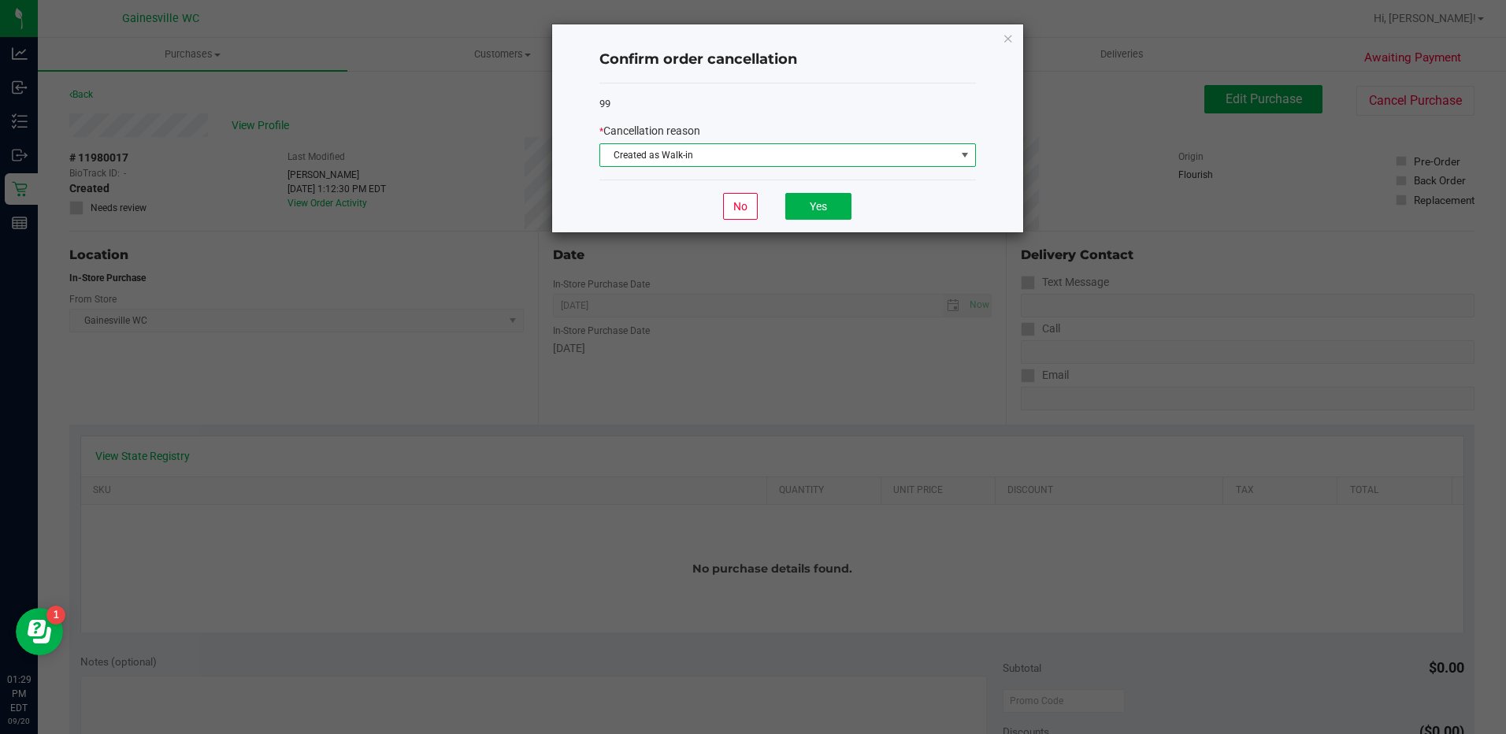
click at [956, 149] on span at bounding box center [964, 155] width 20 height 22
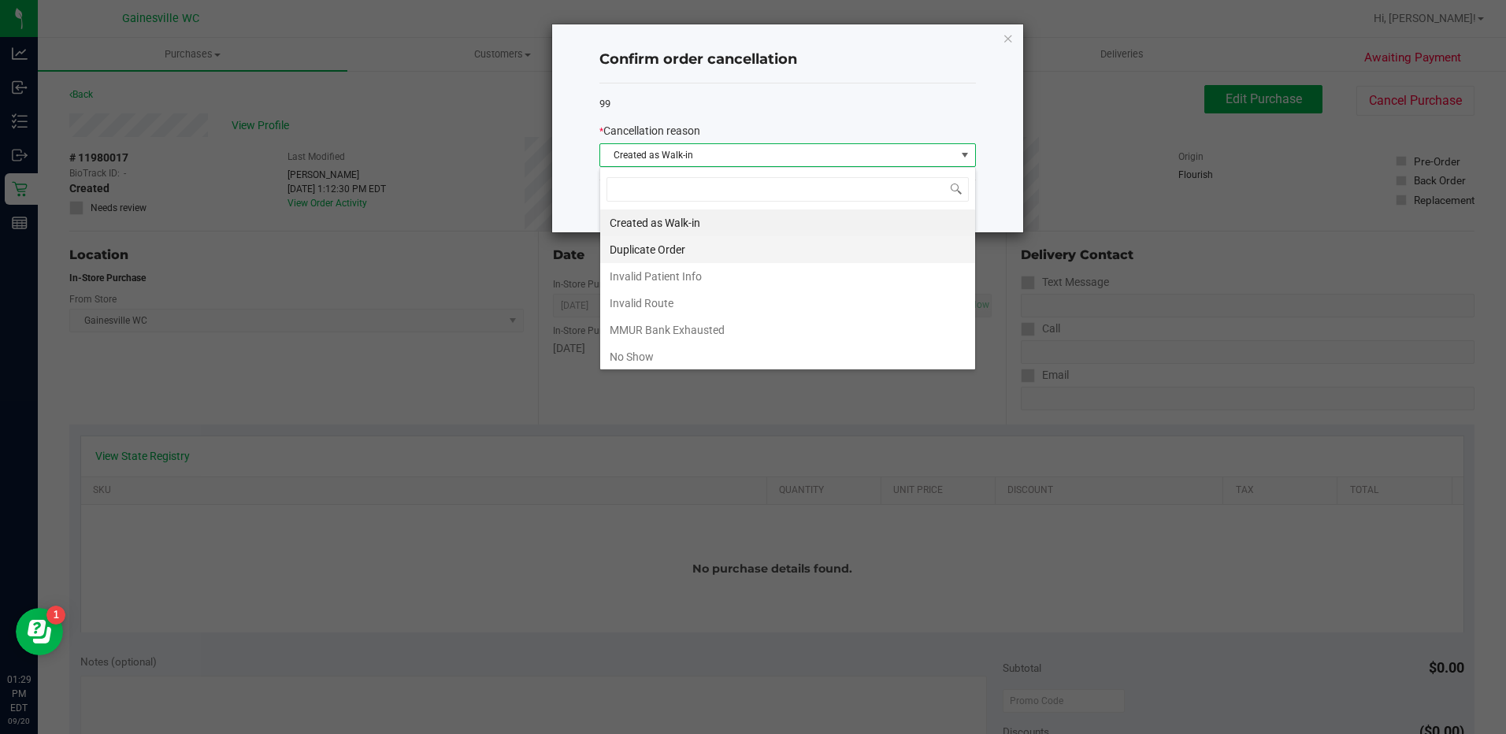
click at [645, 249] on li "Duplicate Order" at bounding box center [787, 249] width 375 height 27
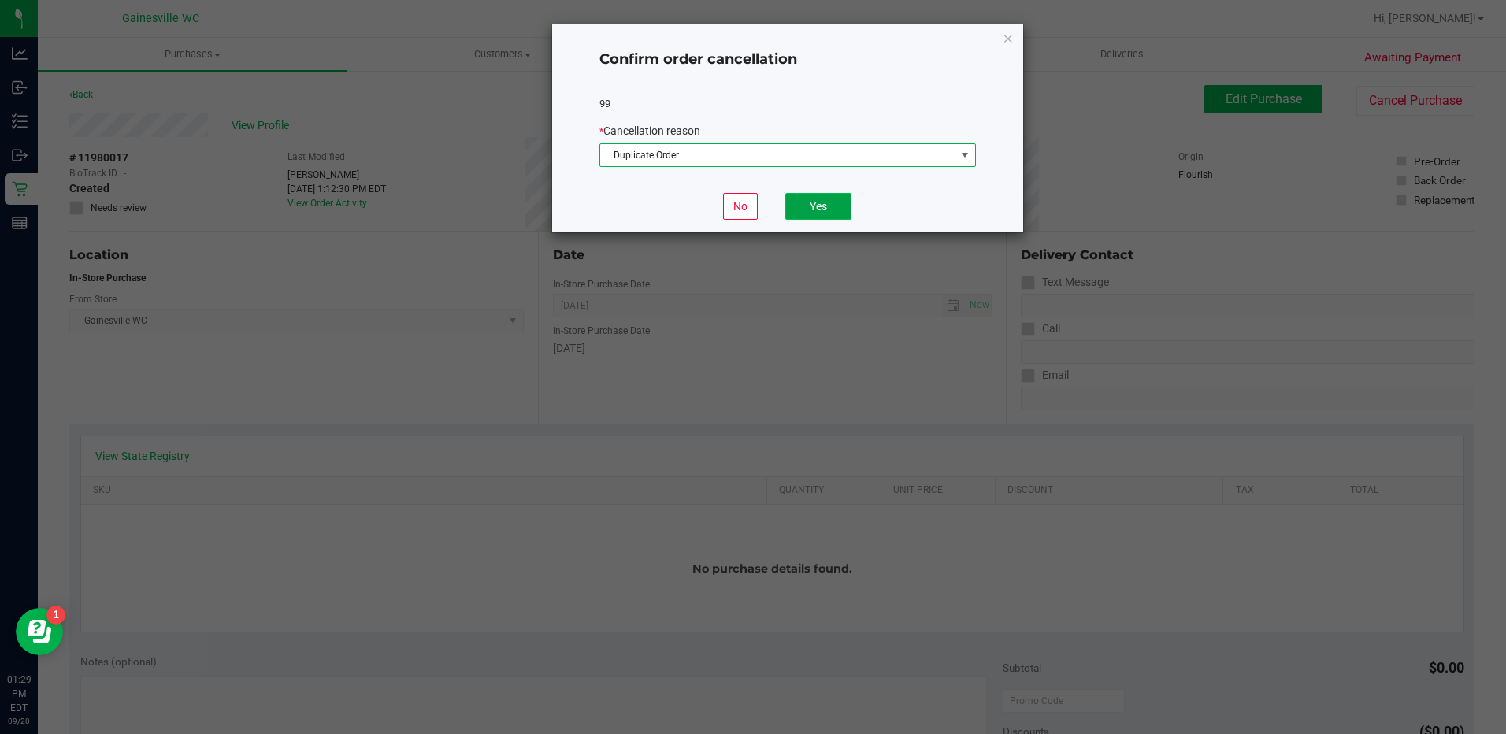
click at [832, 212] on button "Yes" at bounding box center [818, 206] width 66 height 27
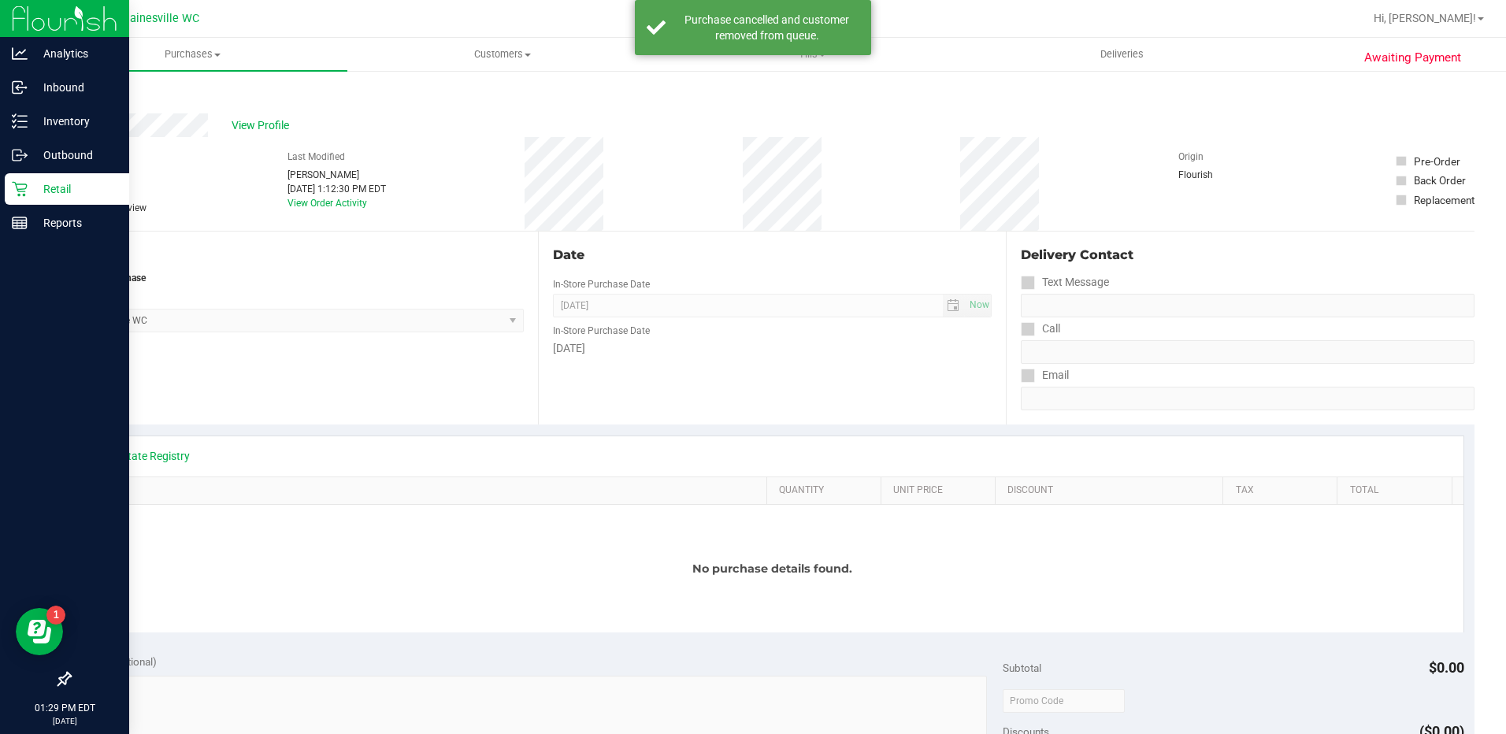
click at [54, 186] on p "Retail" at bounding box center [75, 189] width 94 height 19
